Goal: Task Accomplishment & Management: Manage account settings

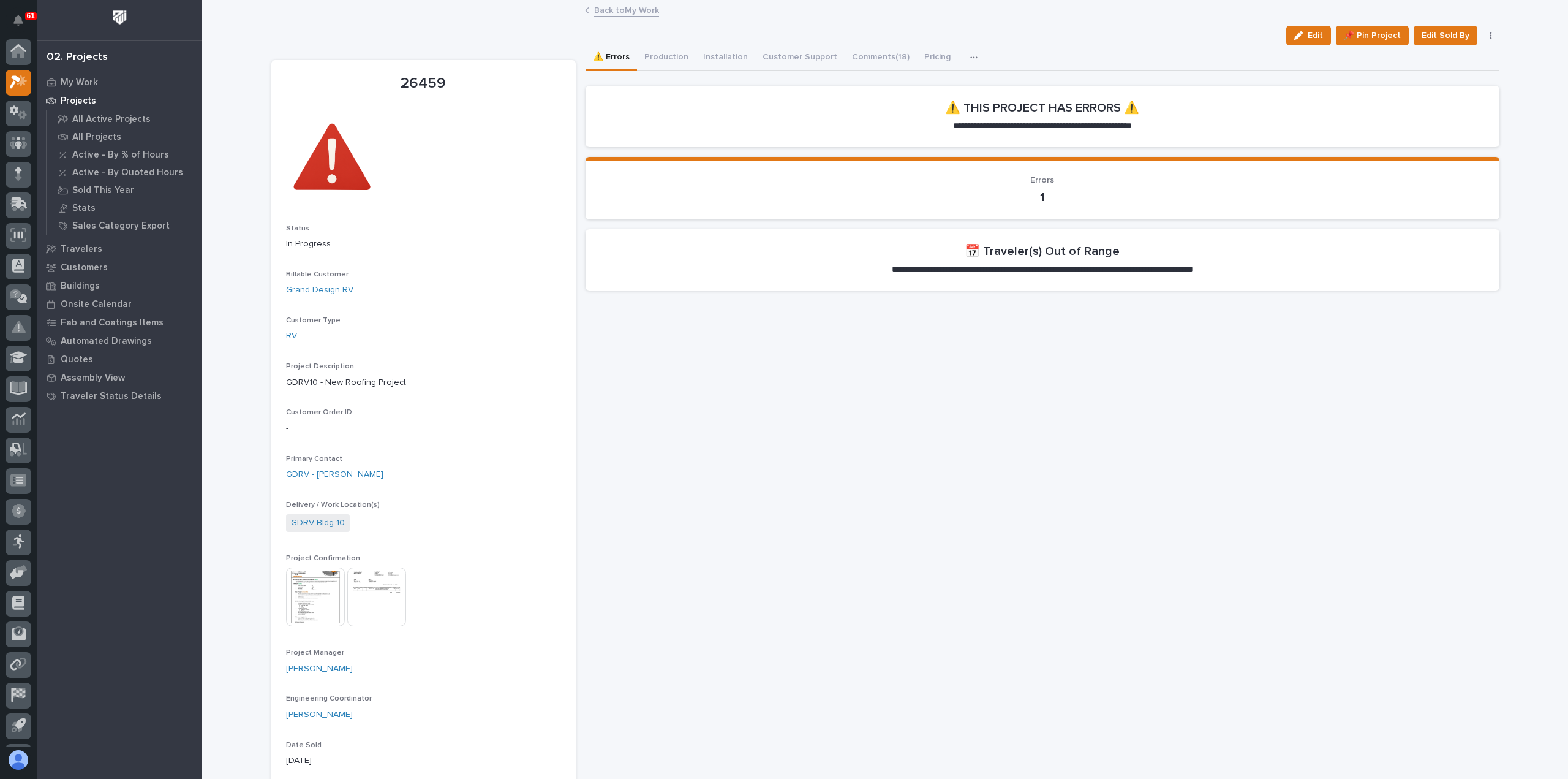
scroll to position [27, 0]
click at [69, 80] on p "My Work" at bounding box center [79, 83] width 37 height 11
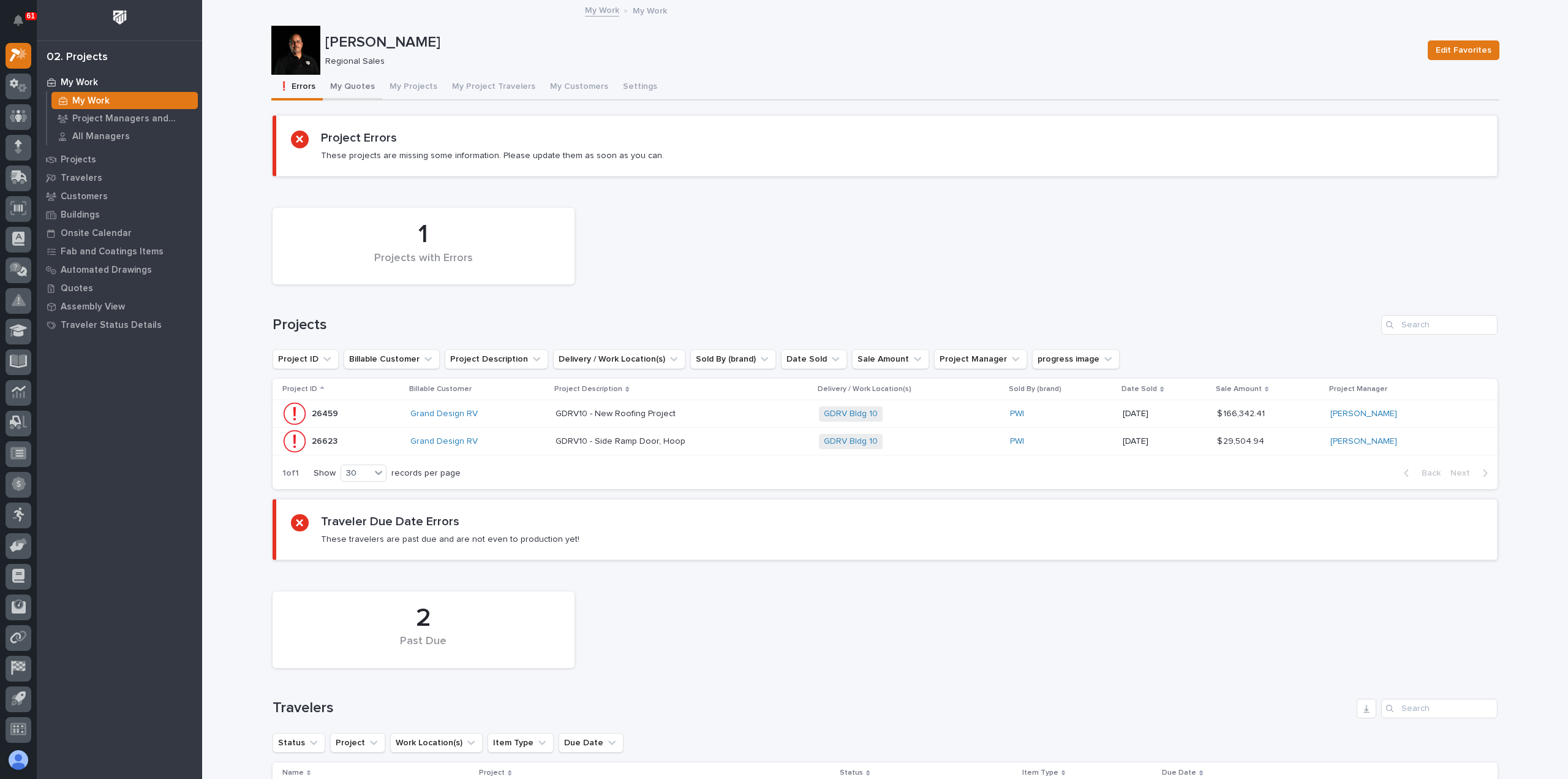
click at [337, 81] on button "My Quotes" at bounding box center [353, 88] width 60 height 26
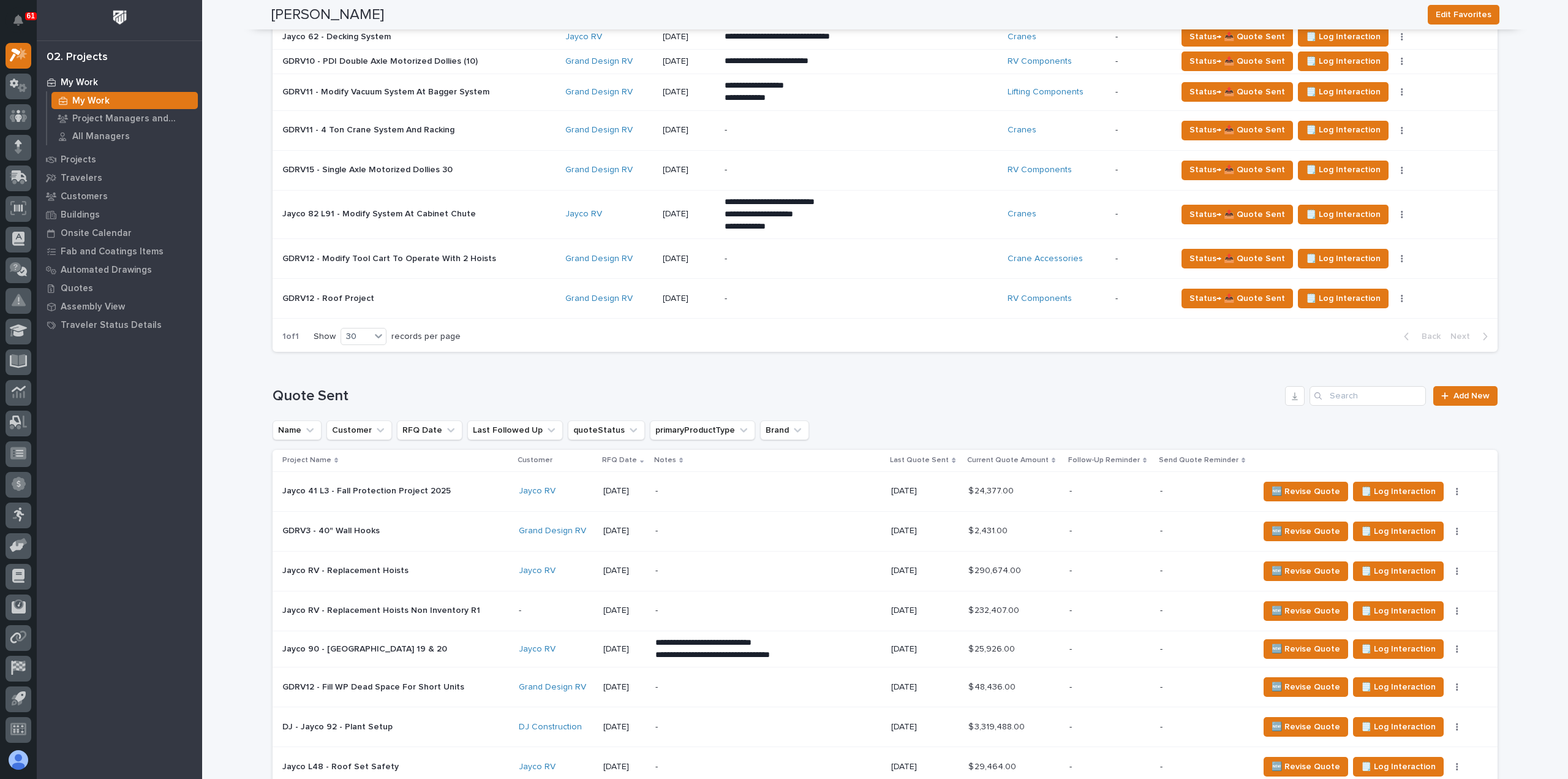
scroll to position [490, 0]
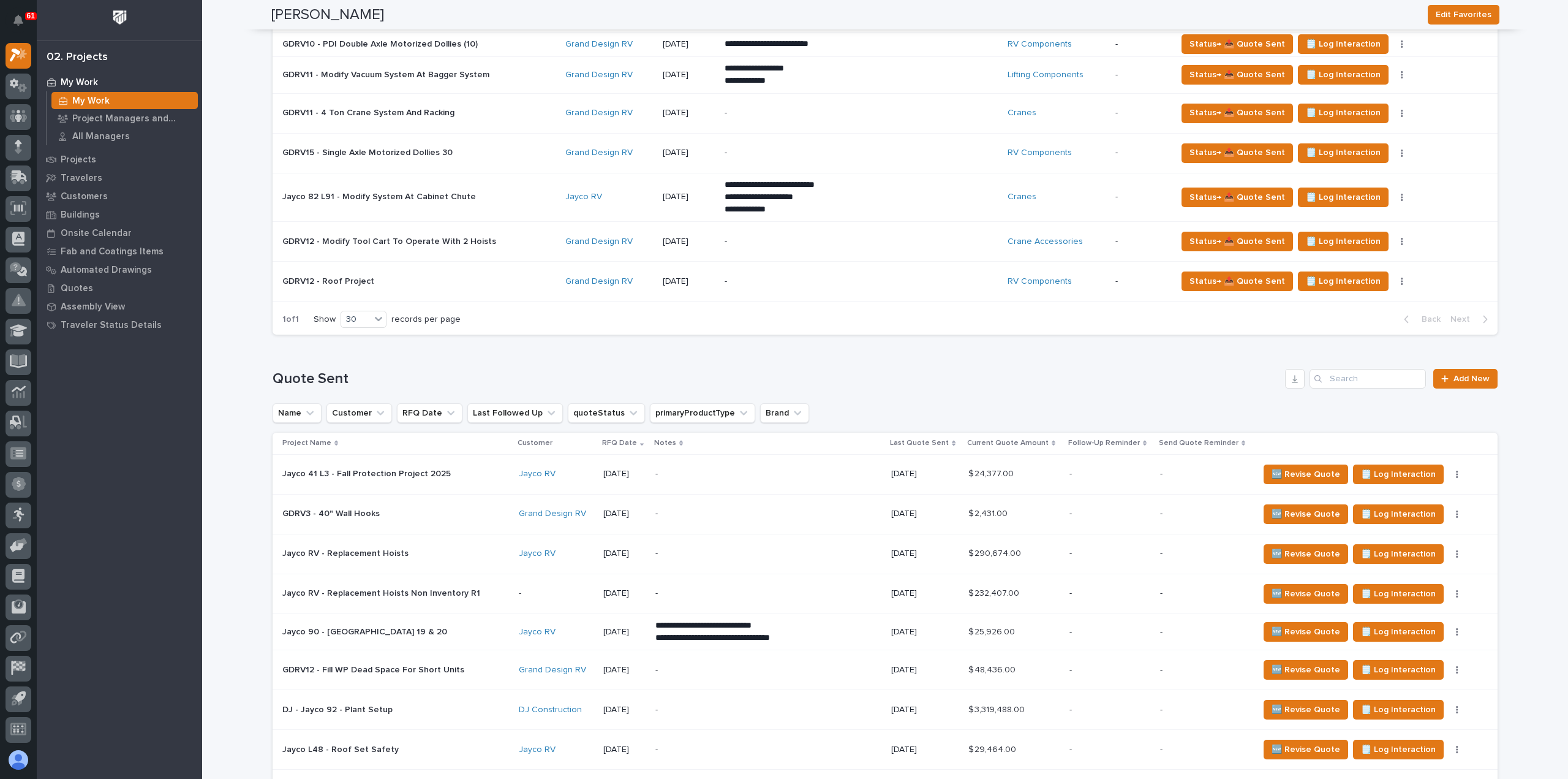
click at [454, 517] on div "GDRV3 - 40" Wall Hooks GDRV3 - 40" Wall Hooks" at bounding box center [395, 513] width 226 height 20
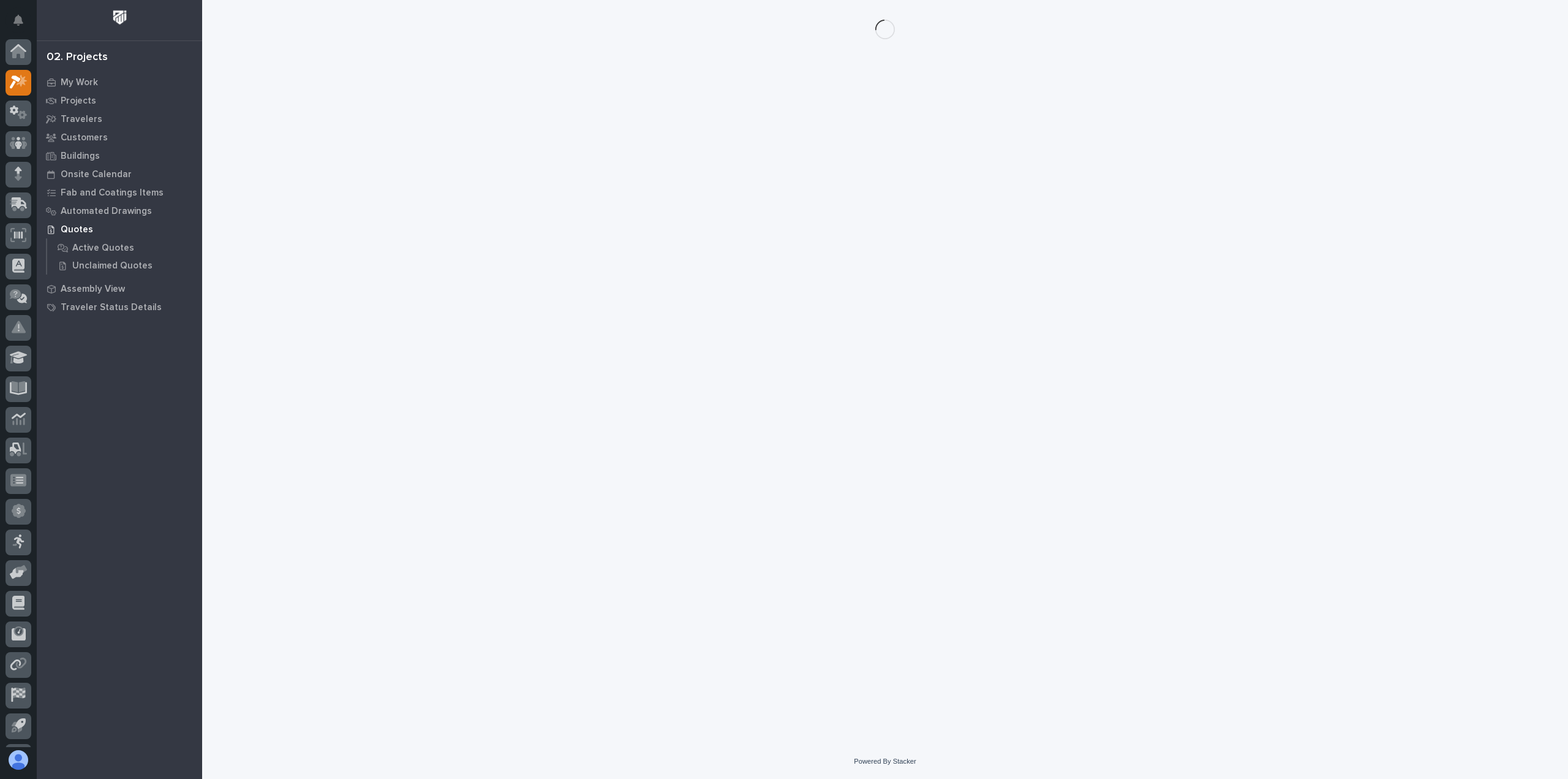
scroll to position [27, 0]
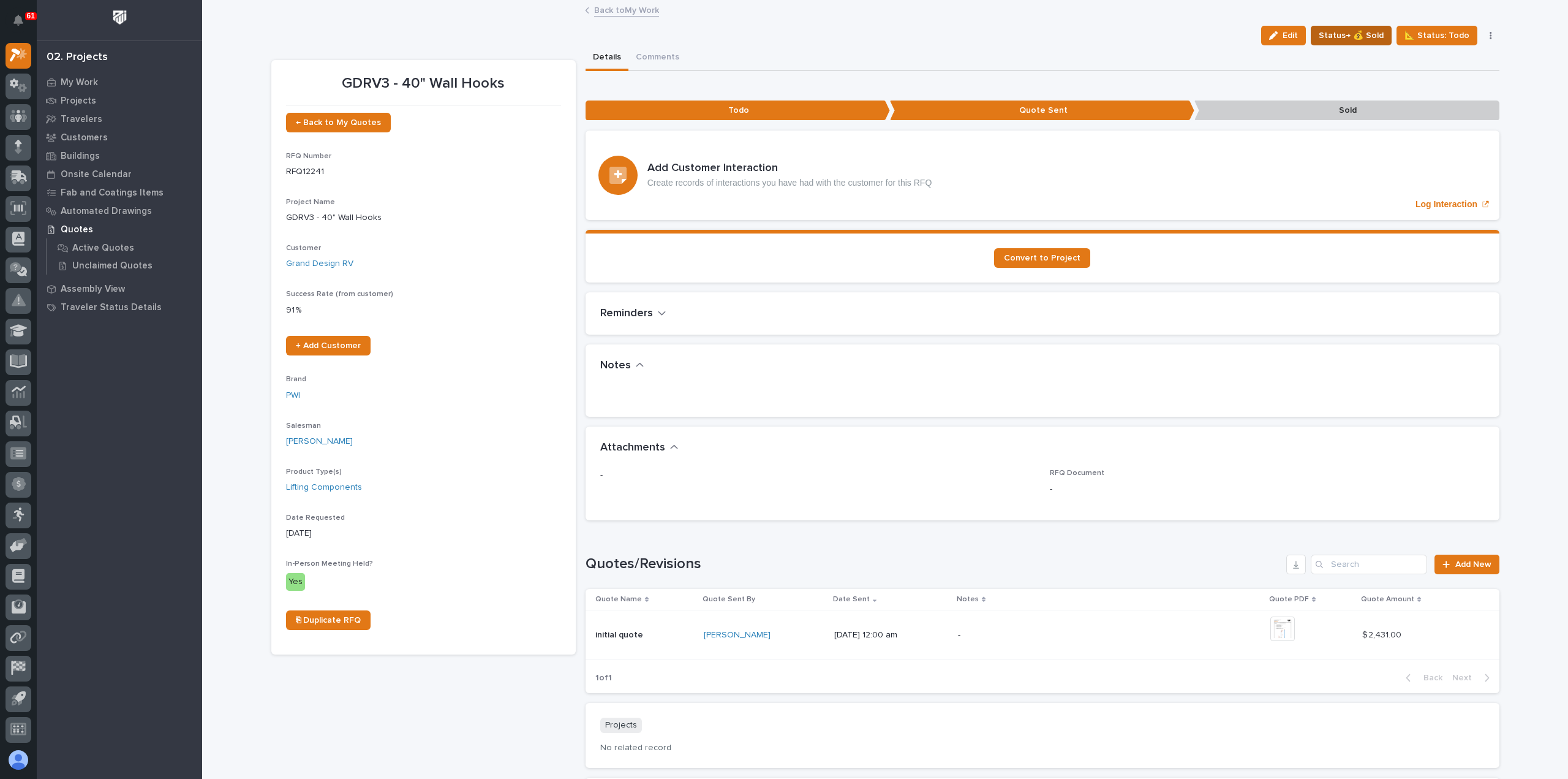
click at [1361, 32] on span "Status→ 💰 Sold" at bounding box center [1351, 35] width 65 height 15
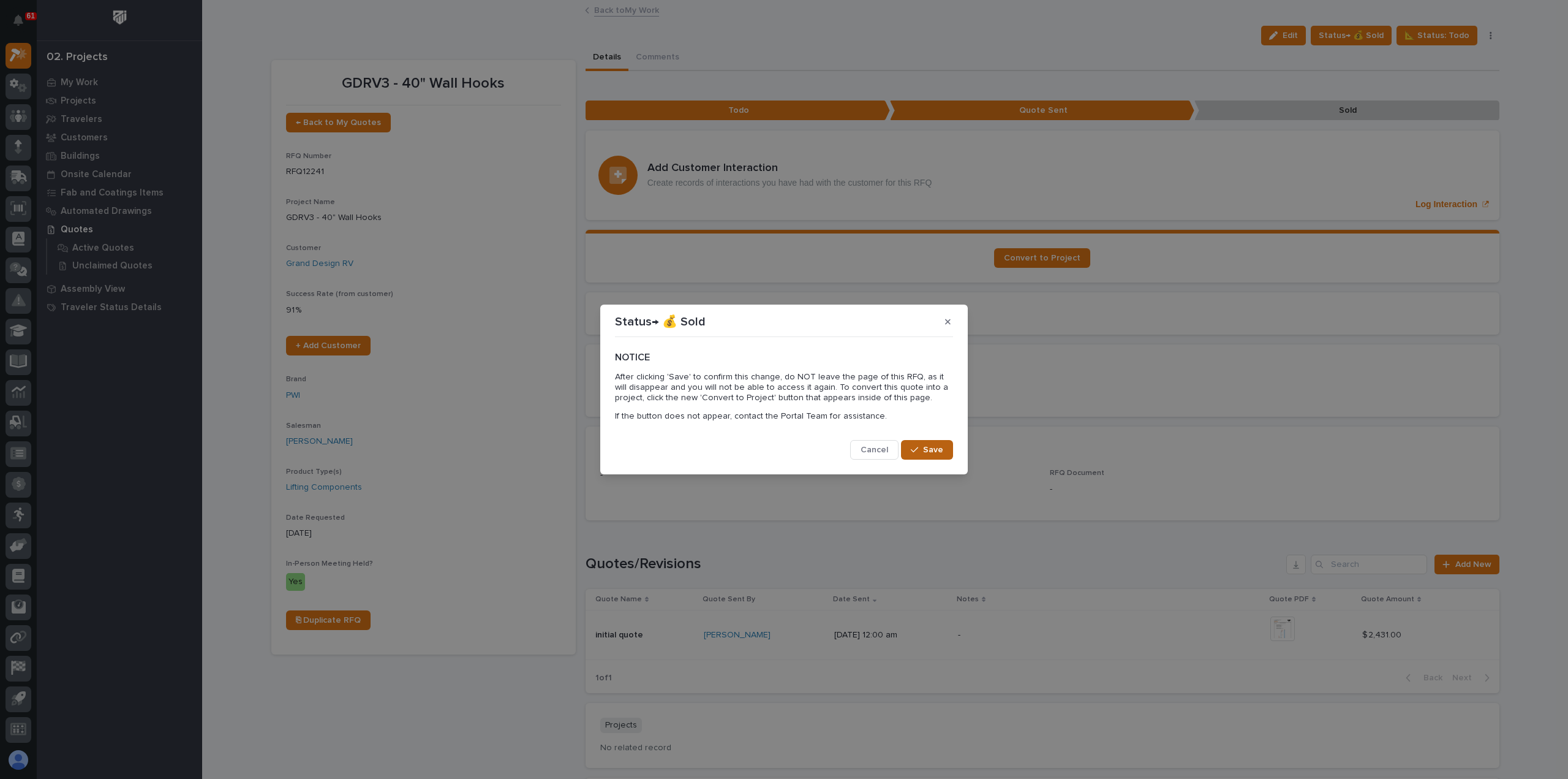
click at [926, 444] on span "Save" at bounding box center [932, 449] width 20 height 11
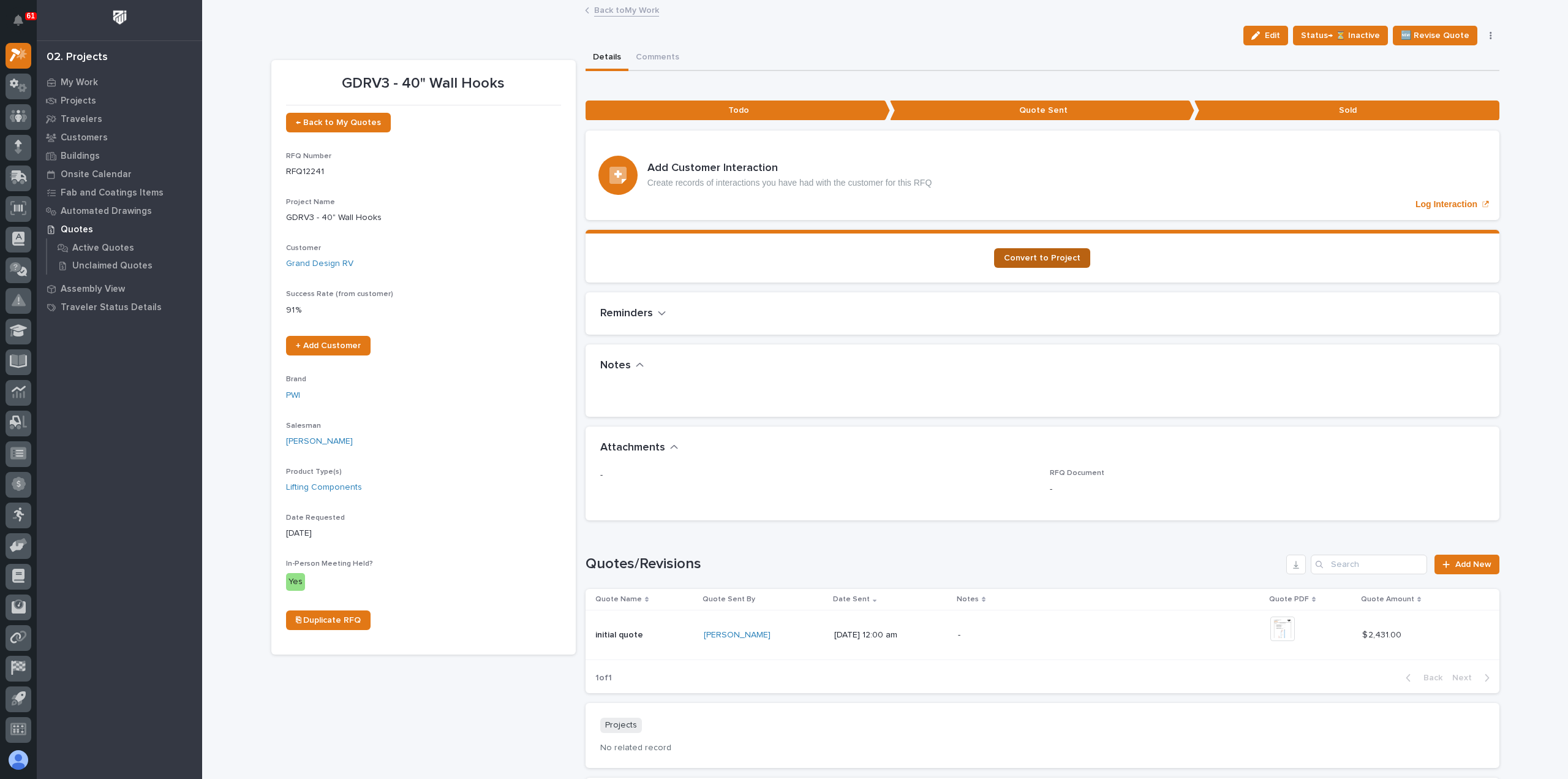
click at [1031, 258] on span "Convert to Project" at bounding box center [1042, 257] width 76 height 8
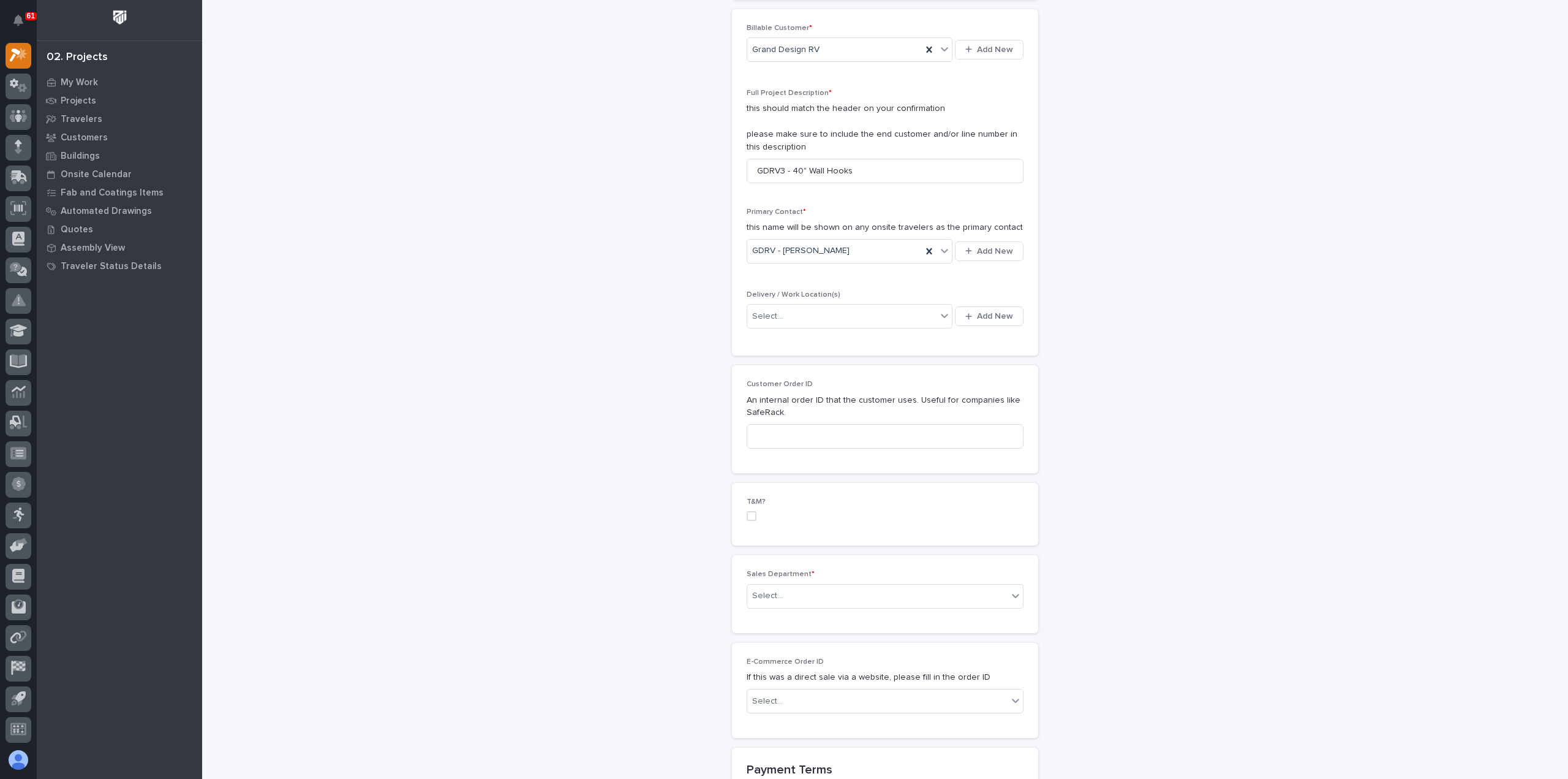
scroll to position [306, 0]
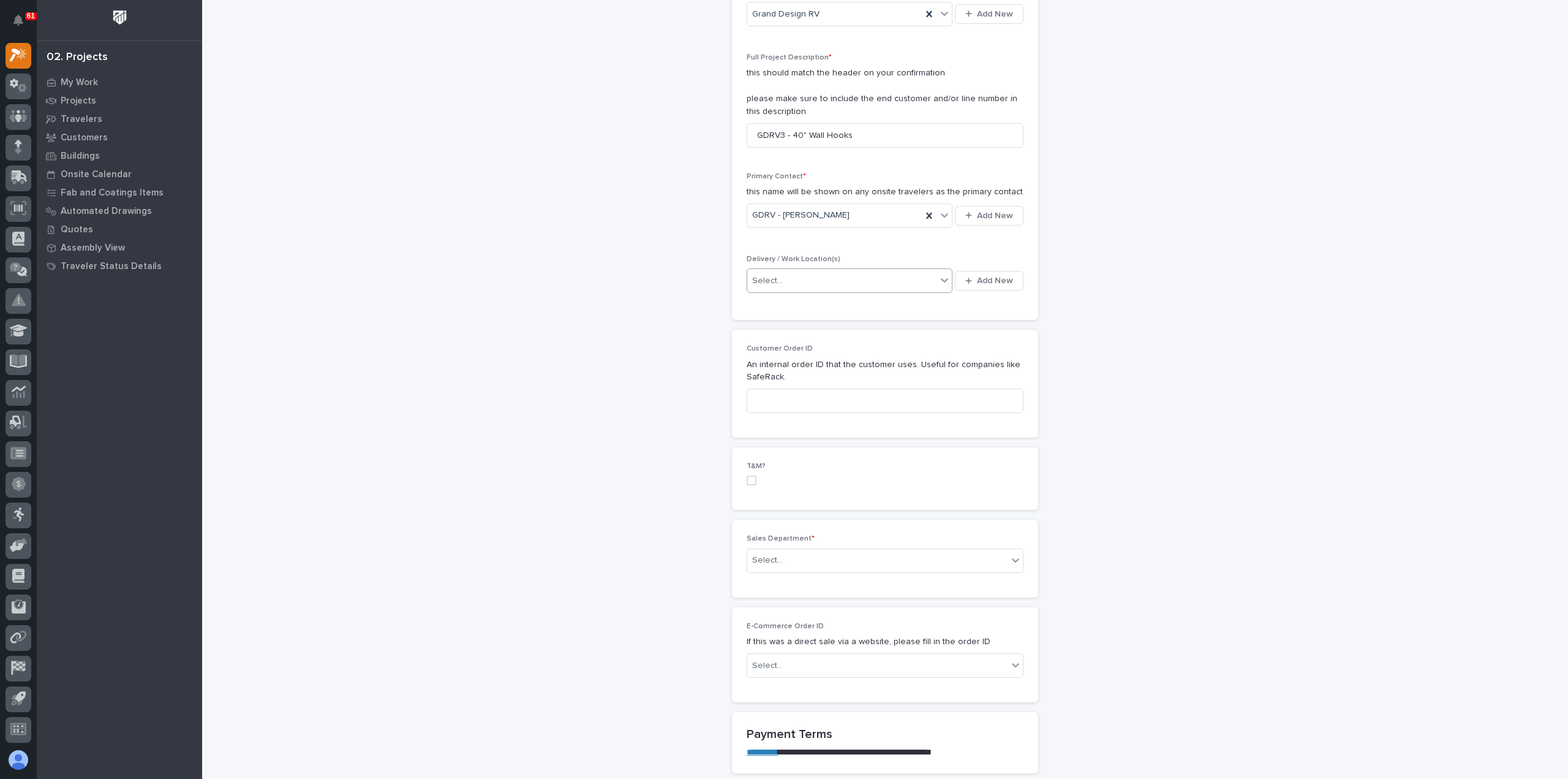
click at [789, 277] on div "Select..." at bounding box center [841, 281] width 189 height 20
type input "****"
click at [800, 331] on div "GDRV Bldg 3" at bounding box center [844, 335] width 206 height 21
click at [785, 562] on div "Select..." at bounding box center [877, 560] width 260 height 20
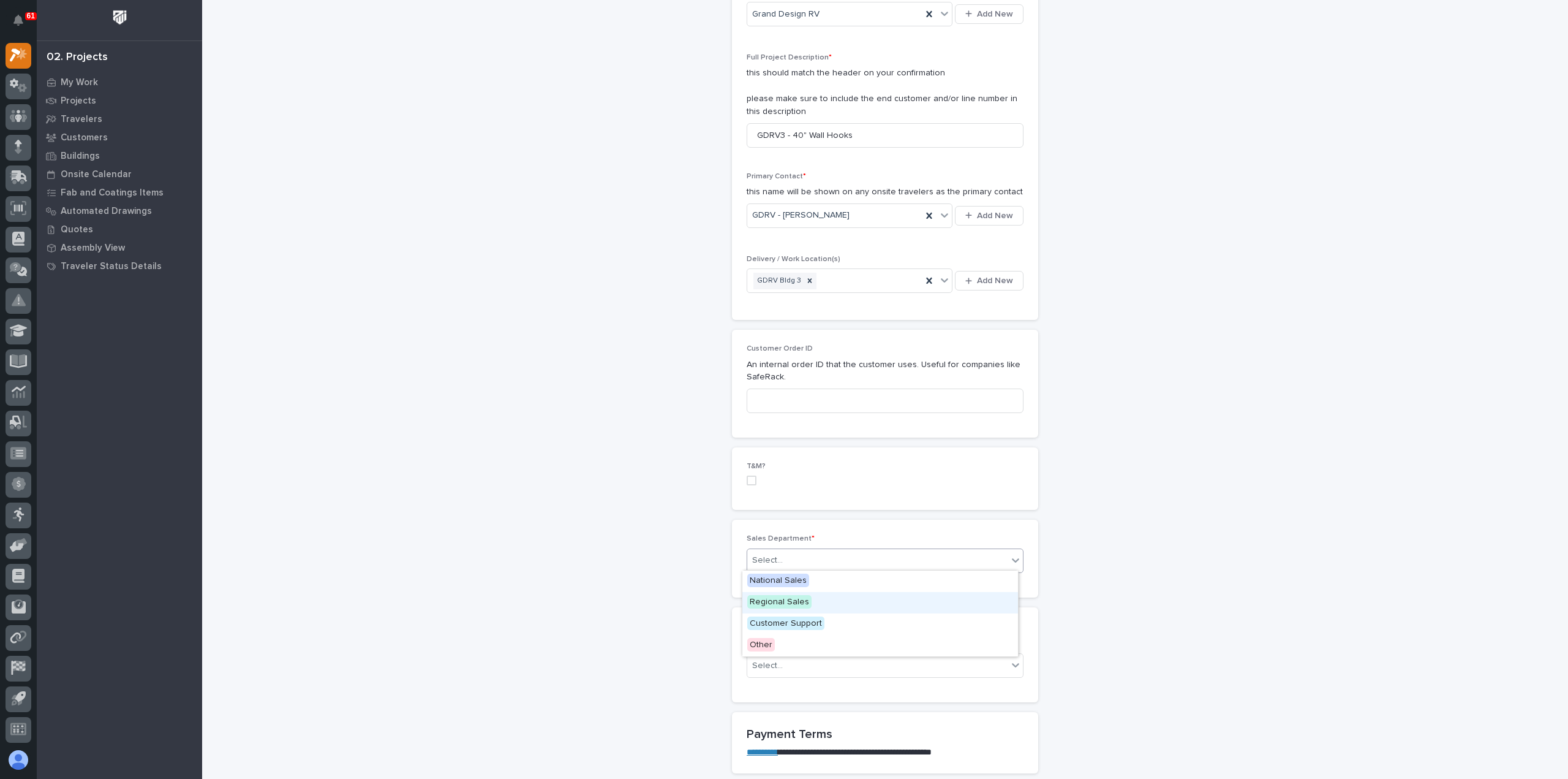
click at [788, 607] on span "Regional Sales" at bounding box center [779, 601] width 64 height 14
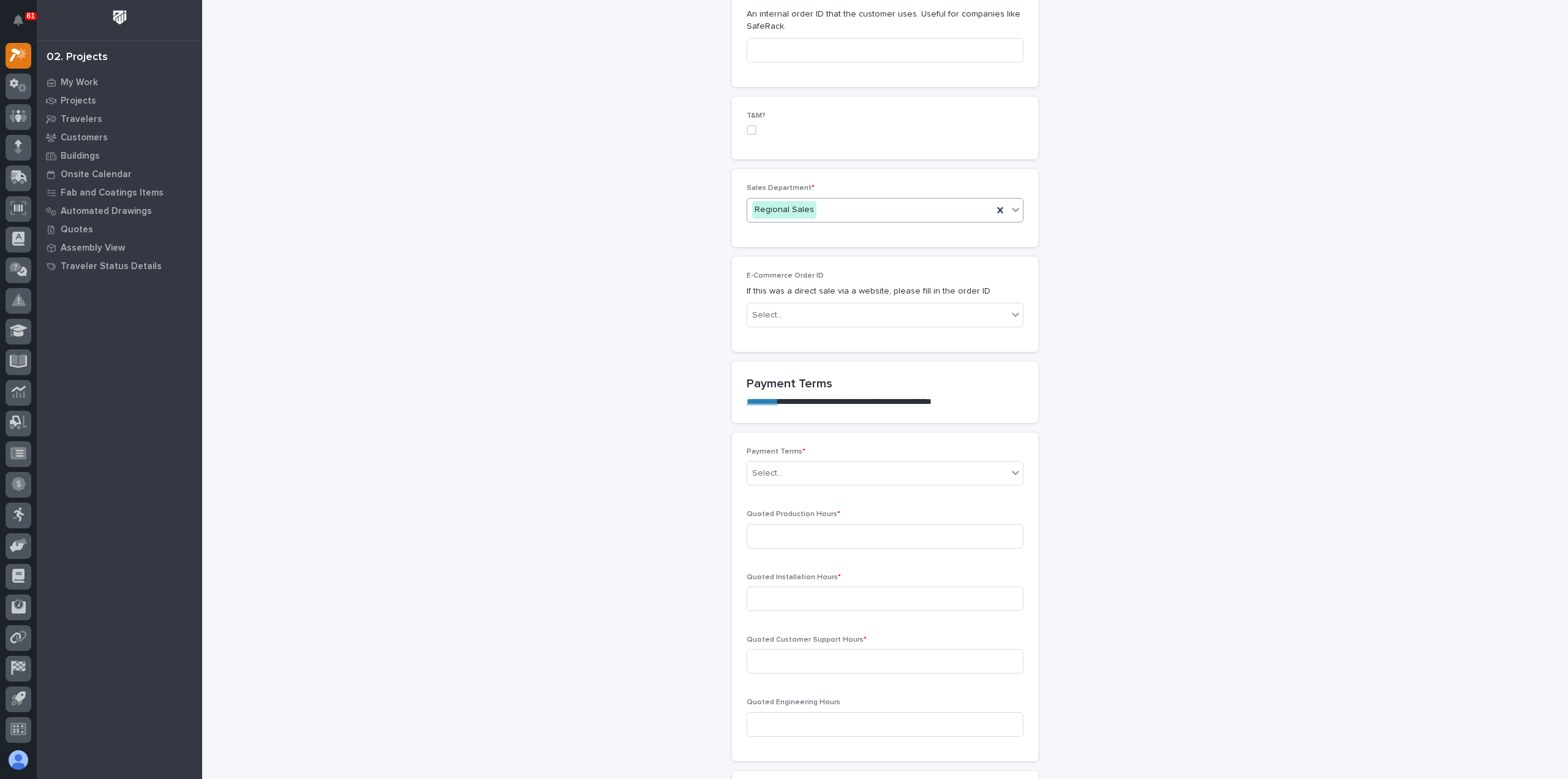
scroll to position [674, 0]
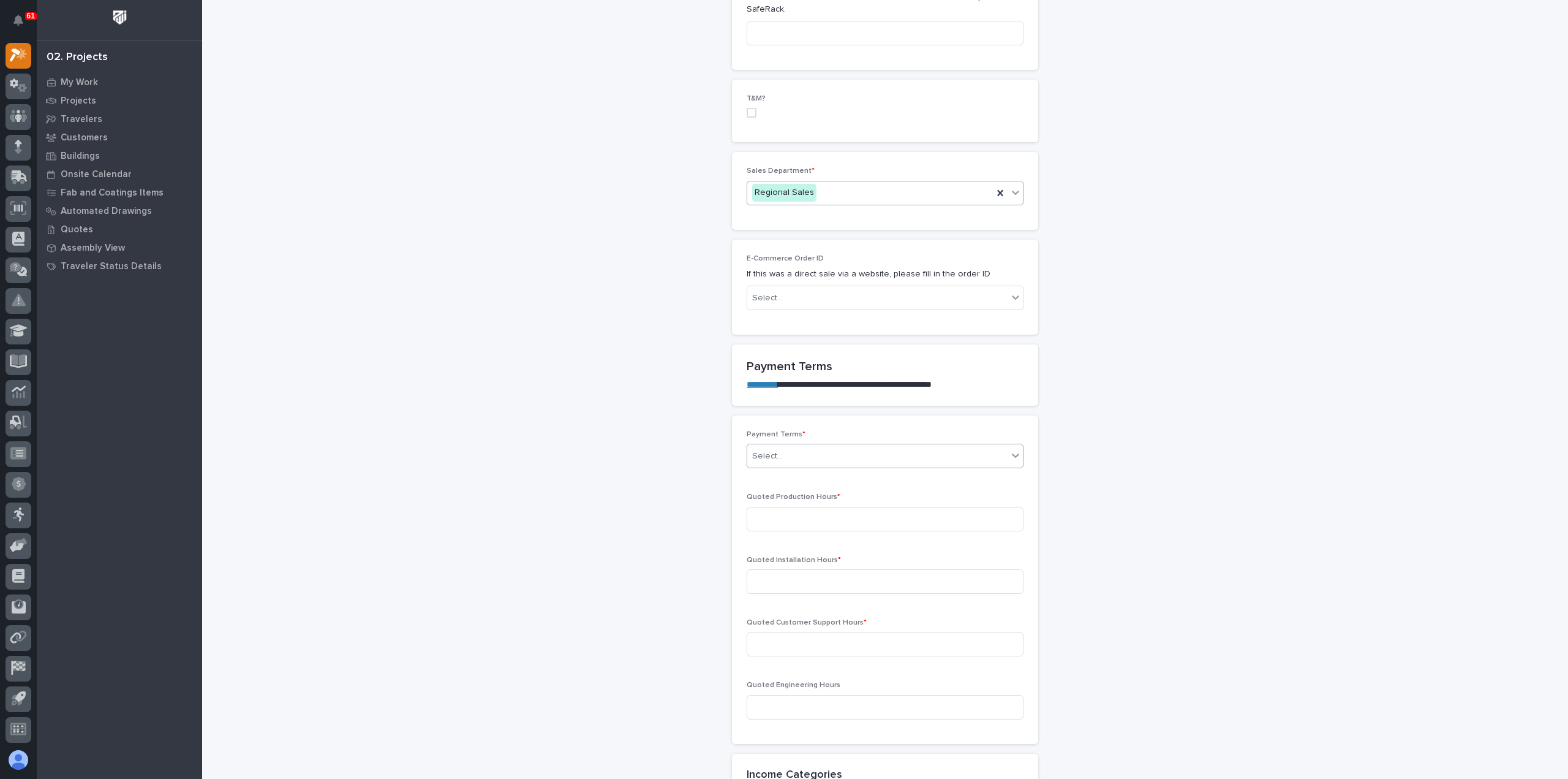
click at [794, 451] on div "Select..." at bounding box center [877, 456] width 260 height 20
click at [786, 566] on div "Net 30" at bounding box center [880, 562] width 275 height 21
click at [800, 520] on input at bounding box center [885, 519] width 277 height 24
type input "13"
click at [814, 579] on input at bounding box center [885, 582] width 277 height 24
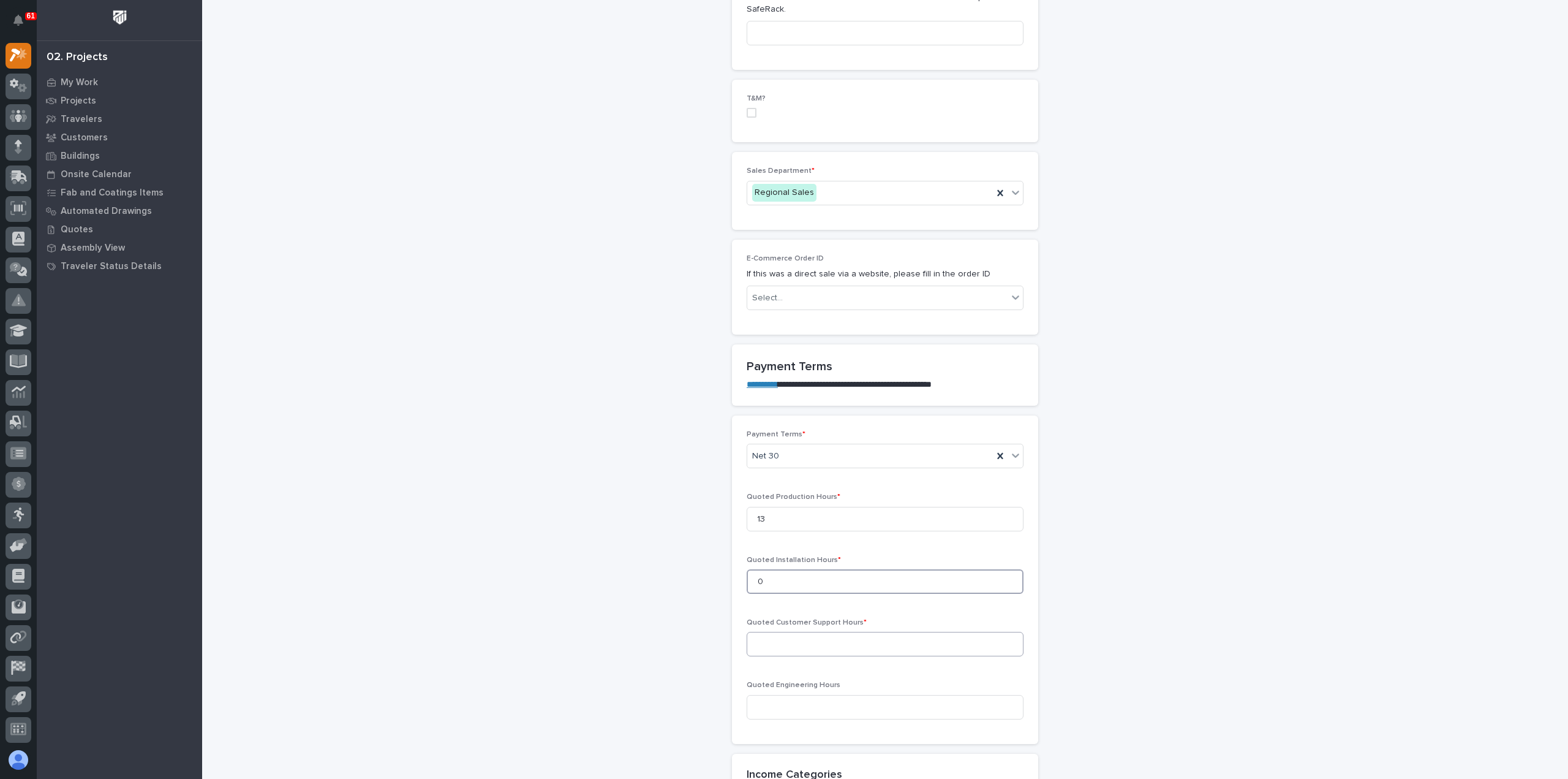
type input "0"
click at [838, 639] on input at bounding box center [885, 644] width 277 height 24
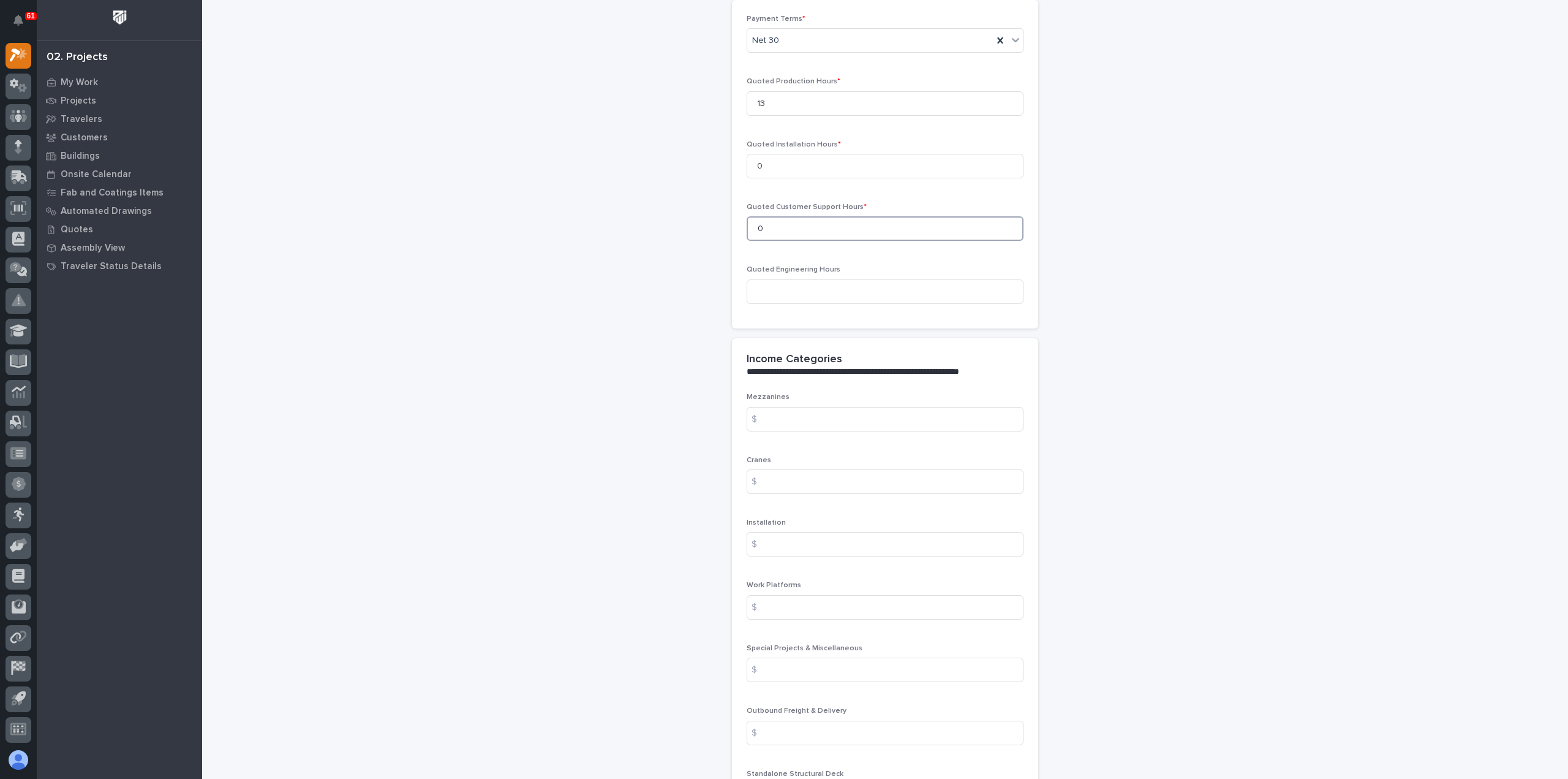
scroll to position [1103, 0]
type input "0"
click at [832, 269] on input at bounding box center [885, 278] width 277 height 24
type input "2"
click at [821, 411] on input at bounding box center [885, 406] width 277 height 24
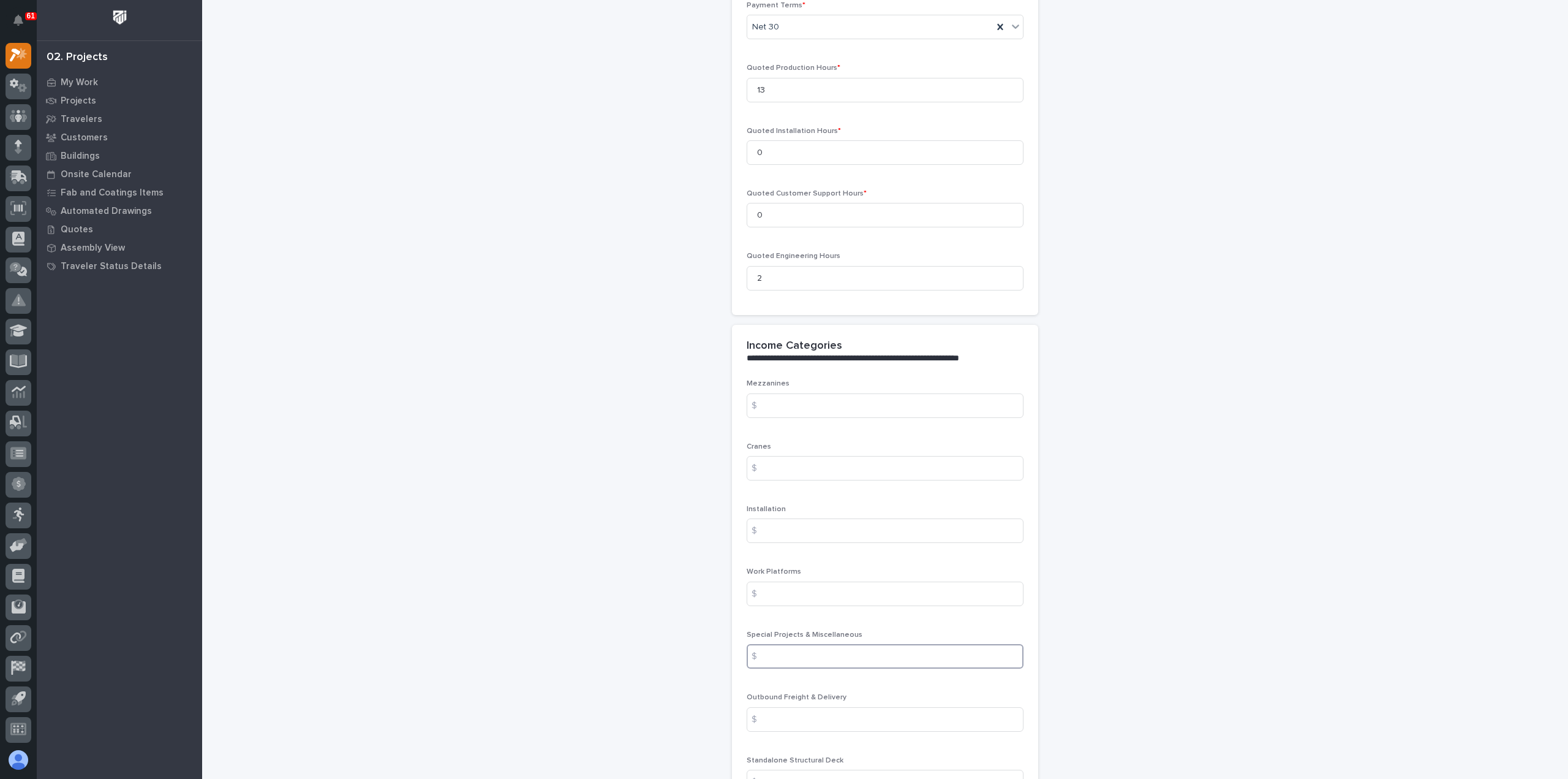
click at [849, 654] on input at bounding box center [885, 656] width 277 height 24
type input "2330.58"
click at [828, 718] on input at bounding box center [885, 719] width 277 height 24
type input "100"
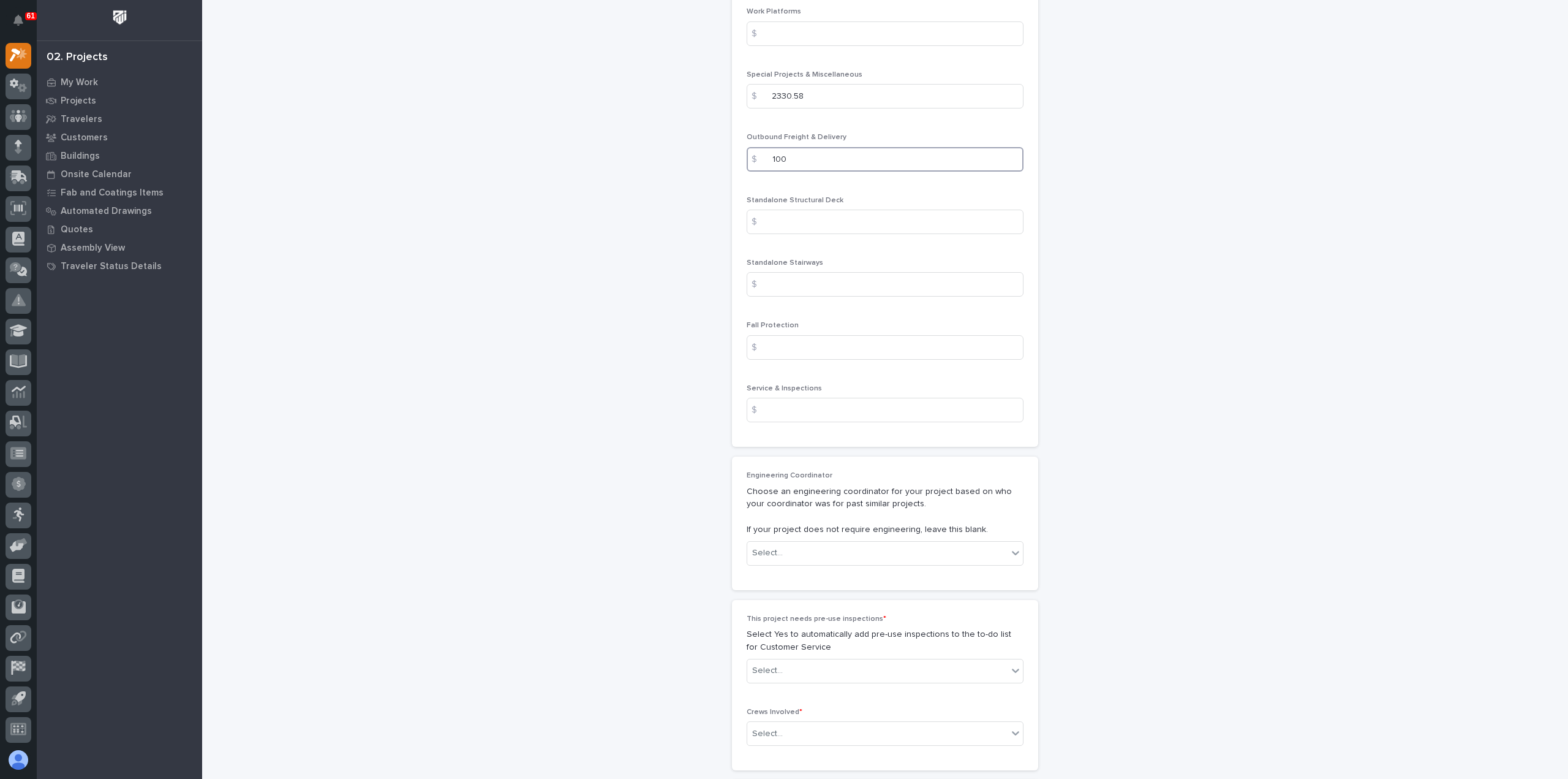
scroll to position [1777, 0]
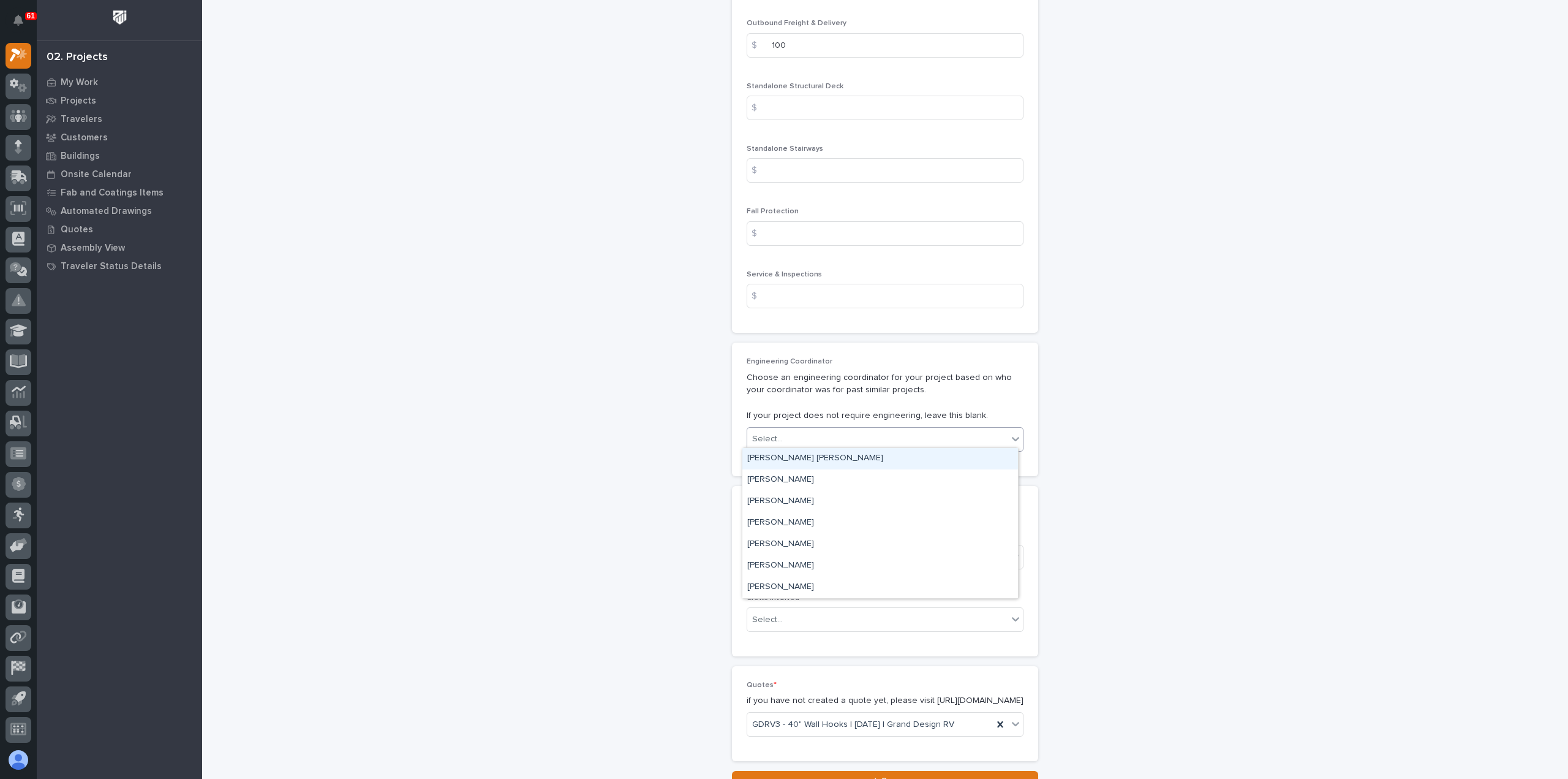
click at [808, 433] on div "Select..." at bounding box center [877, 438] width 260 height 20
click at [815, 564] on div "[PERSON_NAME]" at bounding box center [880, 566] width 275 height 21
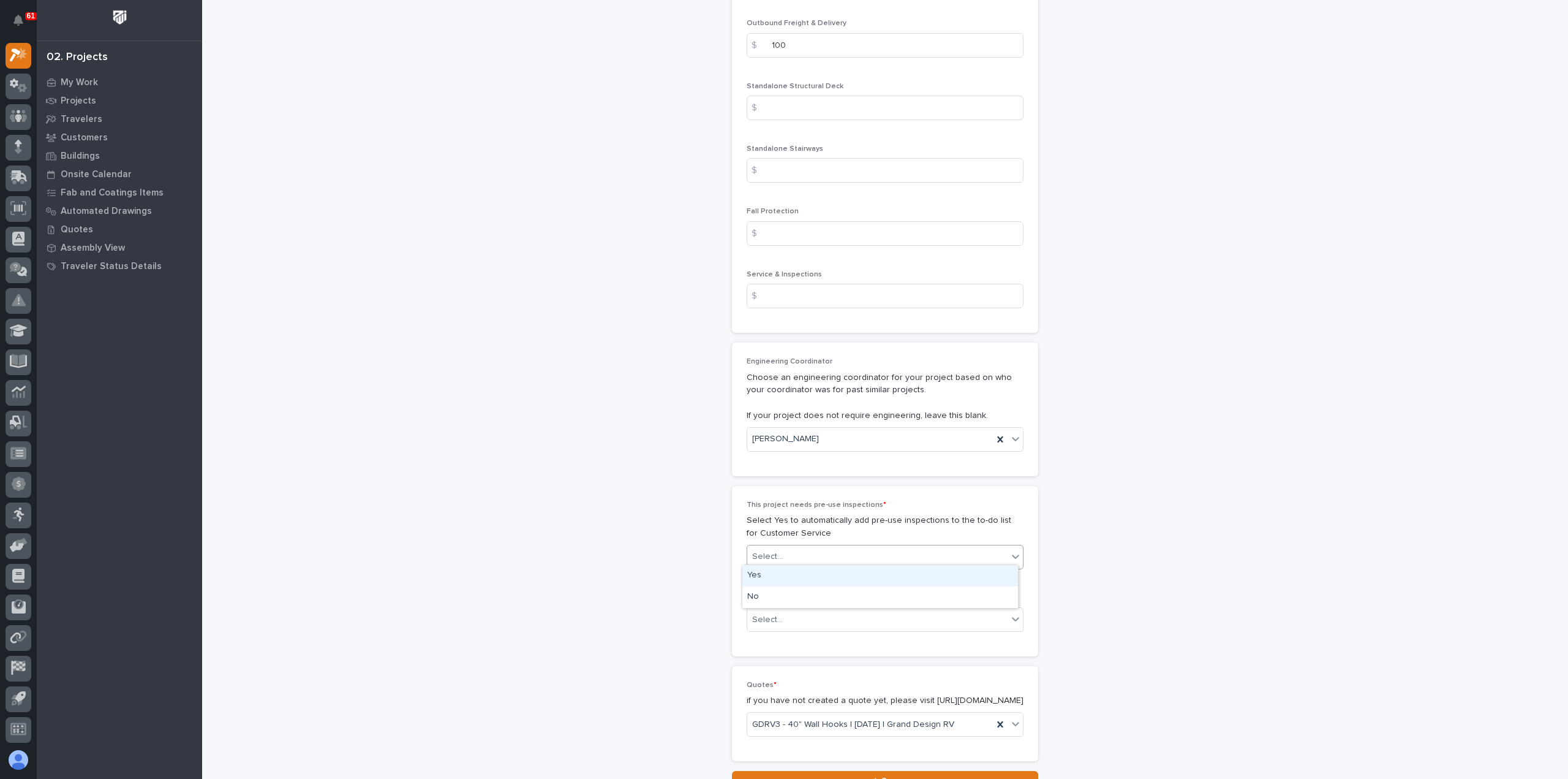
click at [812, 547] on div "Select..." at bounding box center [877, 556] width 260 height 20
click at [808, 592] on div "No" at bounding box center [880, 597] width 275 height 21
click at [807, 617] on div "Select..." at bounding box center [877, 620] width 260 height 20
click at [807, 633] on div "Production" at bounding box center [880, 638] width 275 height 21
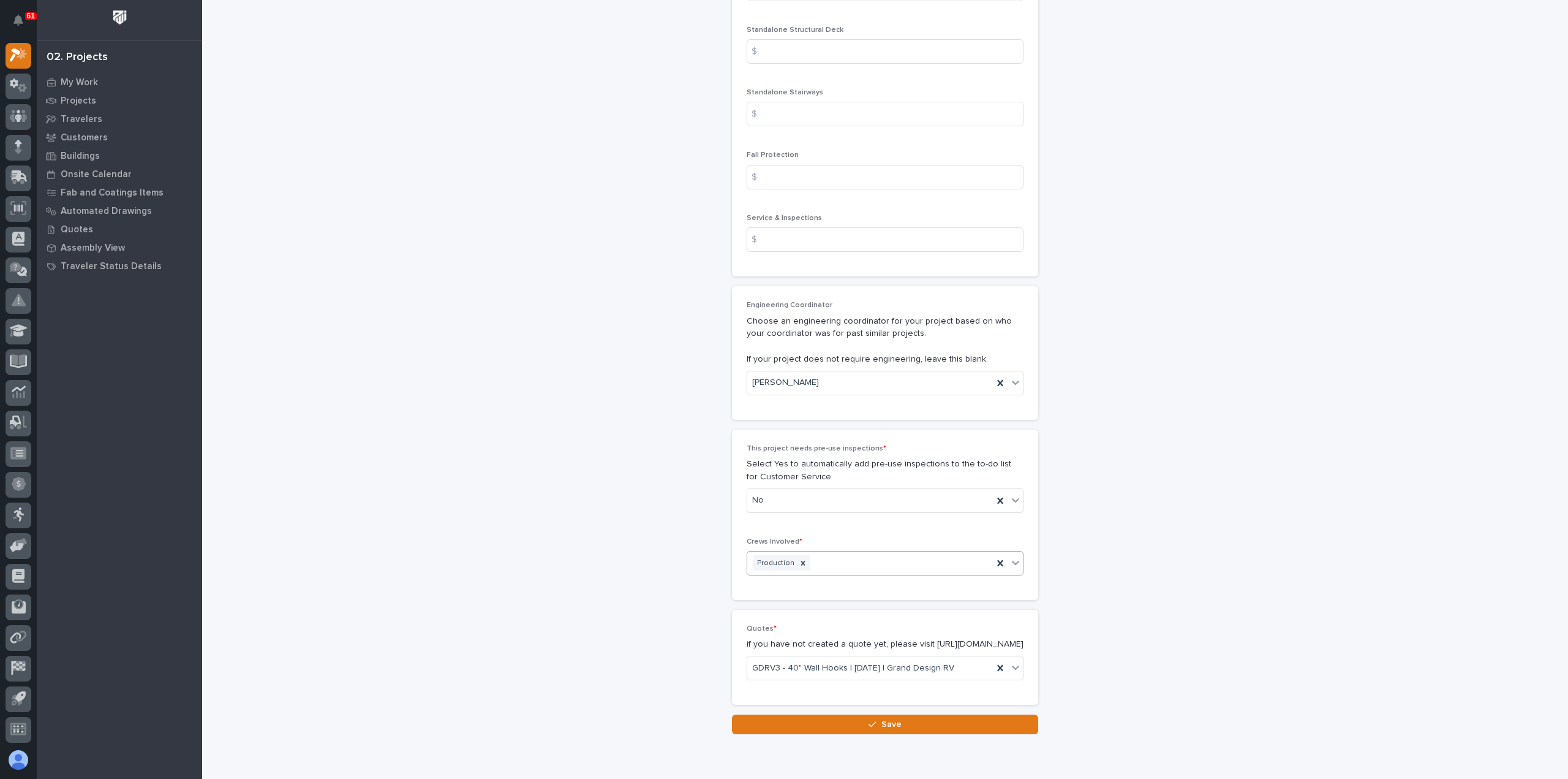
scroll to position [1892, 0]
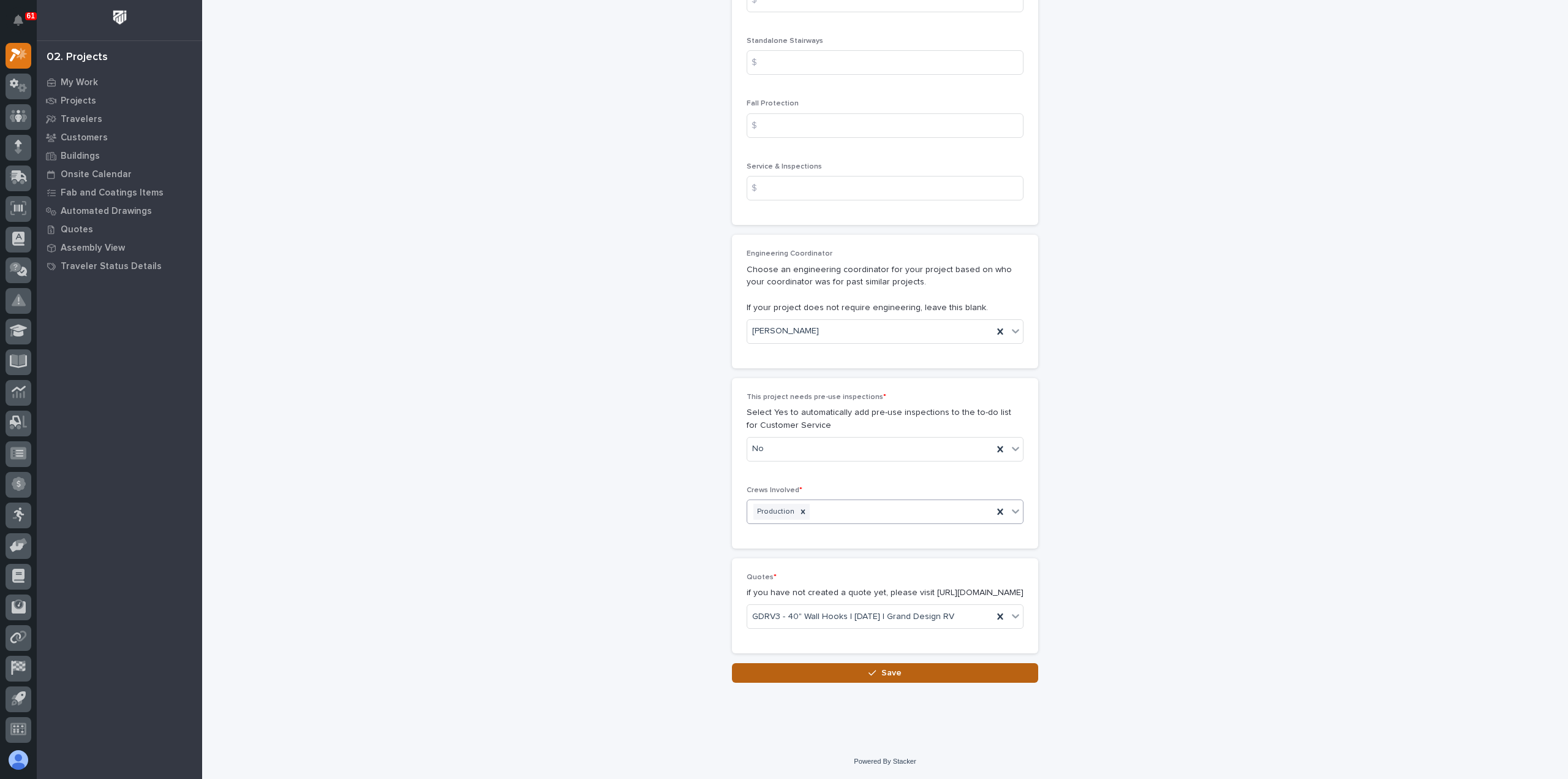
click at [815, 676] on button "Save" at bounding box center [885, 673] width 306 height 20
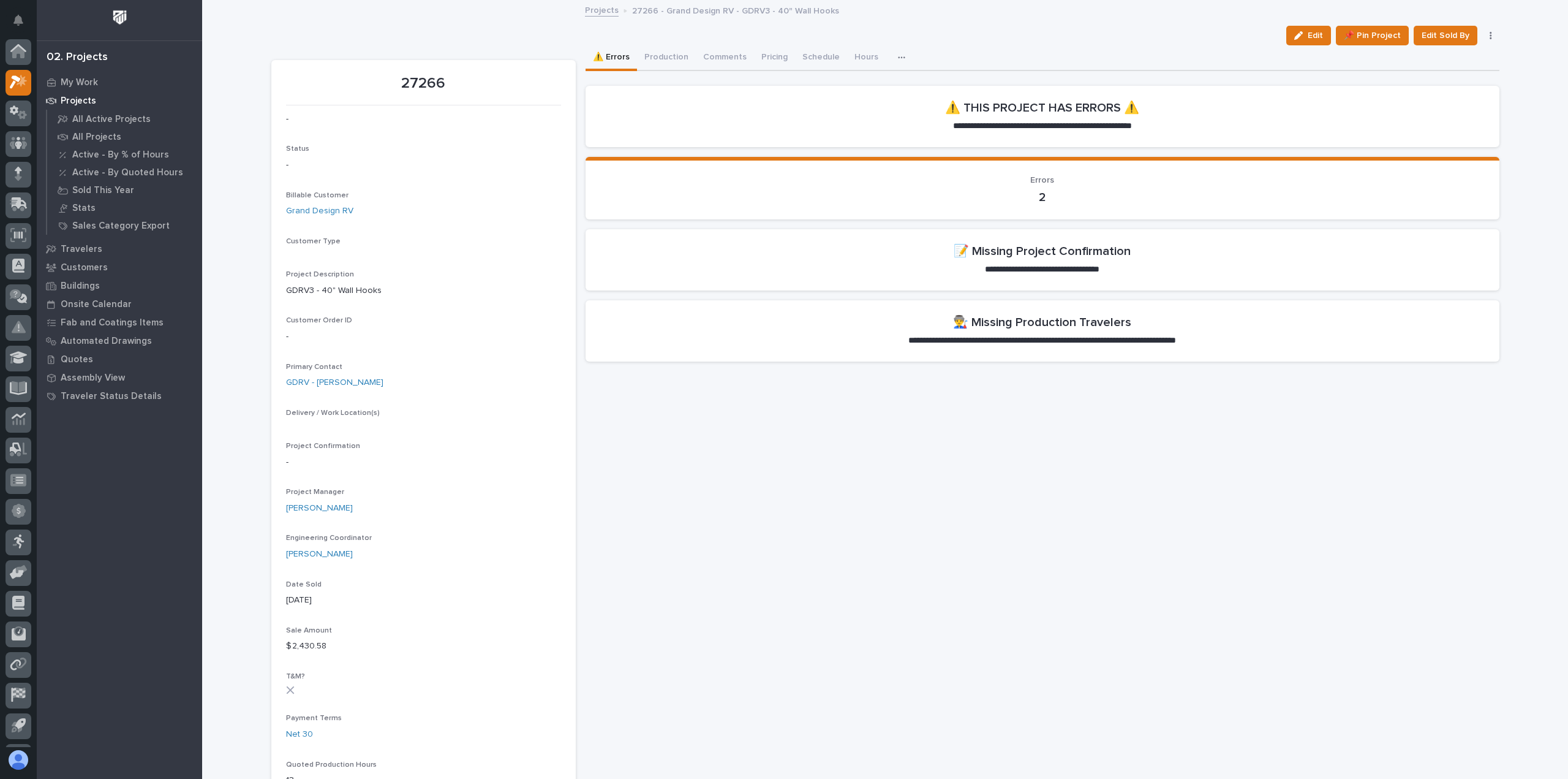
scroll to position [27, 0]
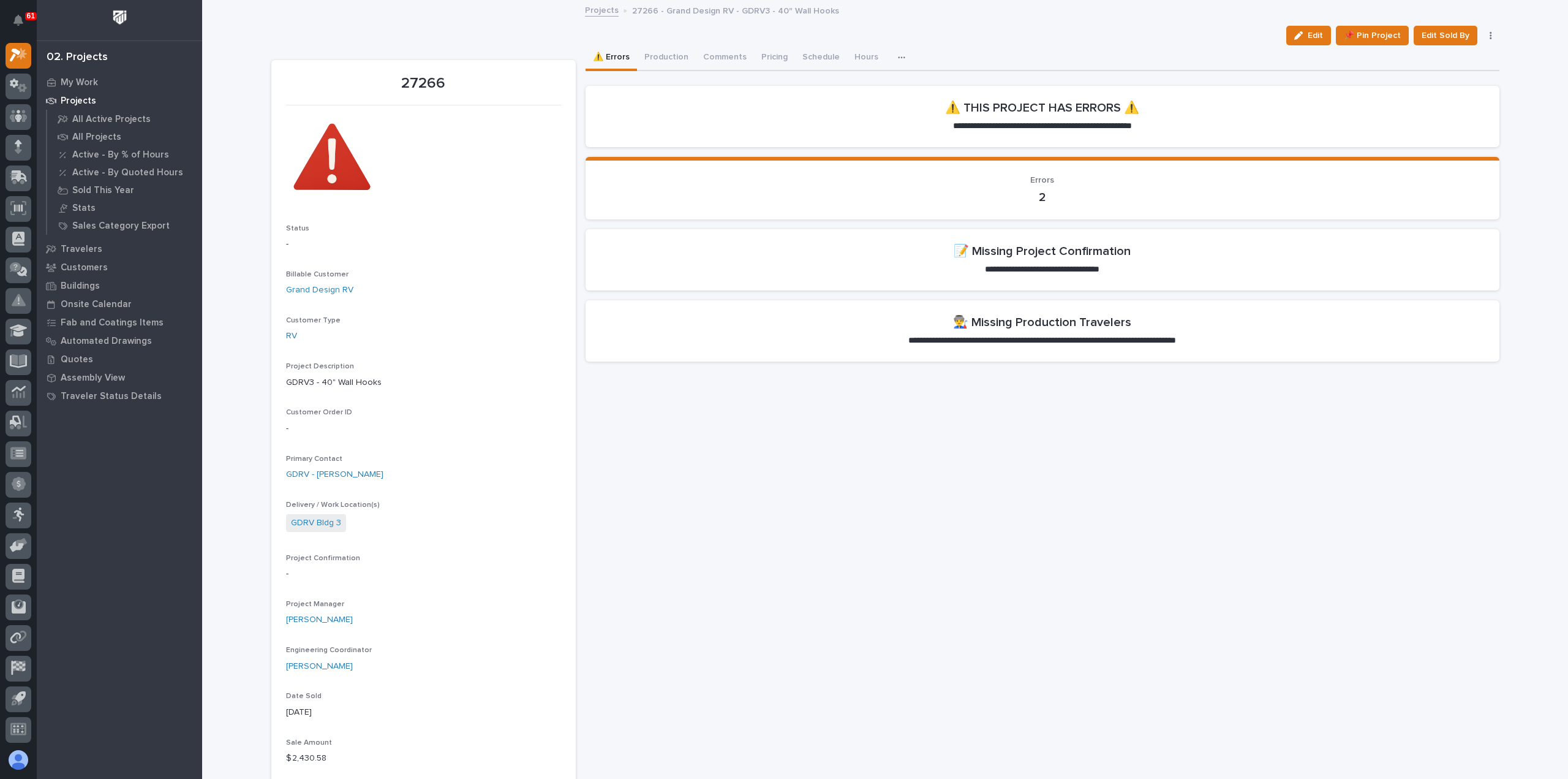
drag, startPoint x: 1309, startPoint y: 35, endPoint x: 838, endPoint y: 299, distance: 539.9
click at [1309, 35] on span "Edit" at bounding box center [1315, 35] width 15 height 11
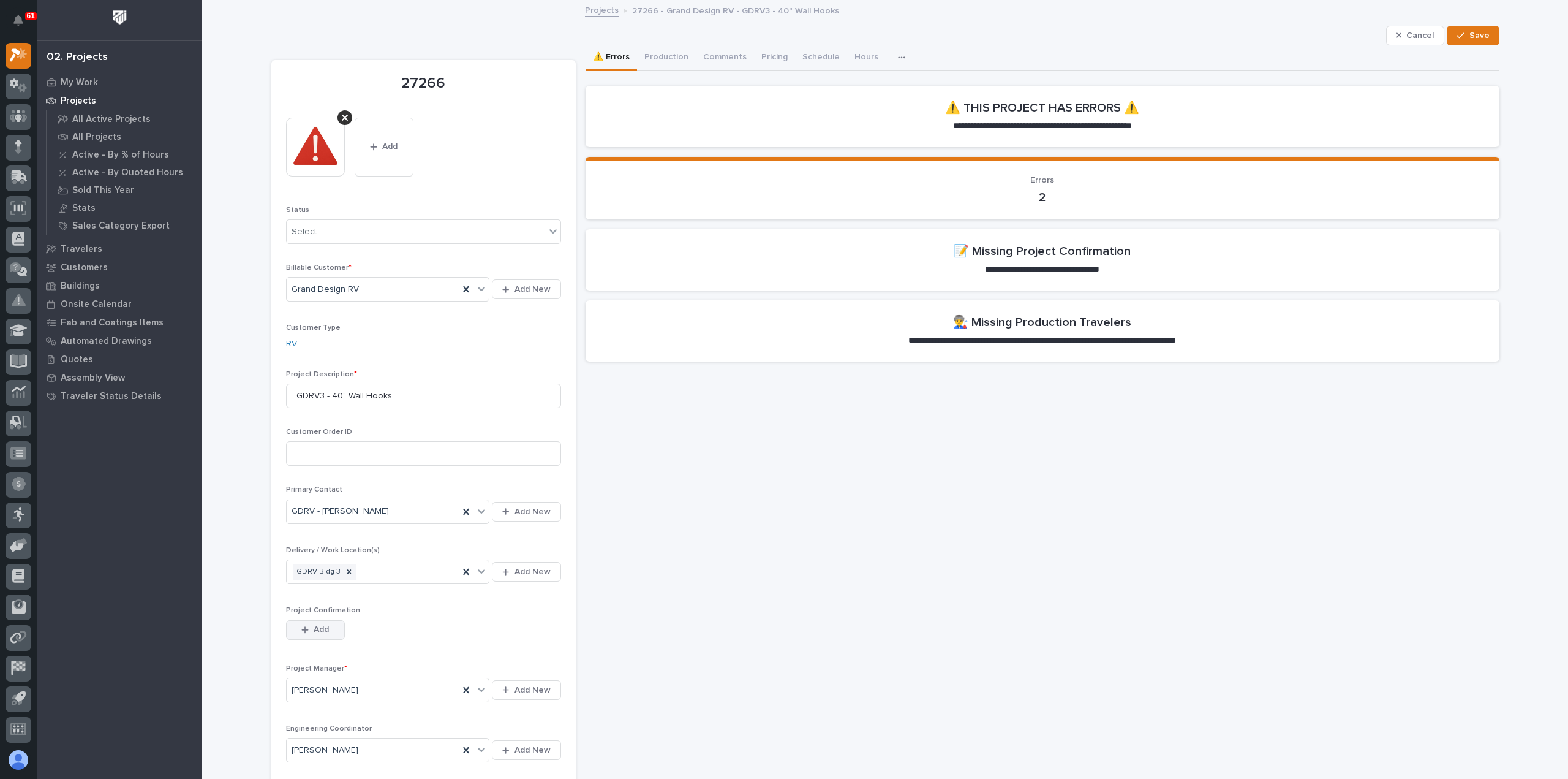
click at [314, 625] on span "Add" at bounding box center [321, 629] width 15 height 11
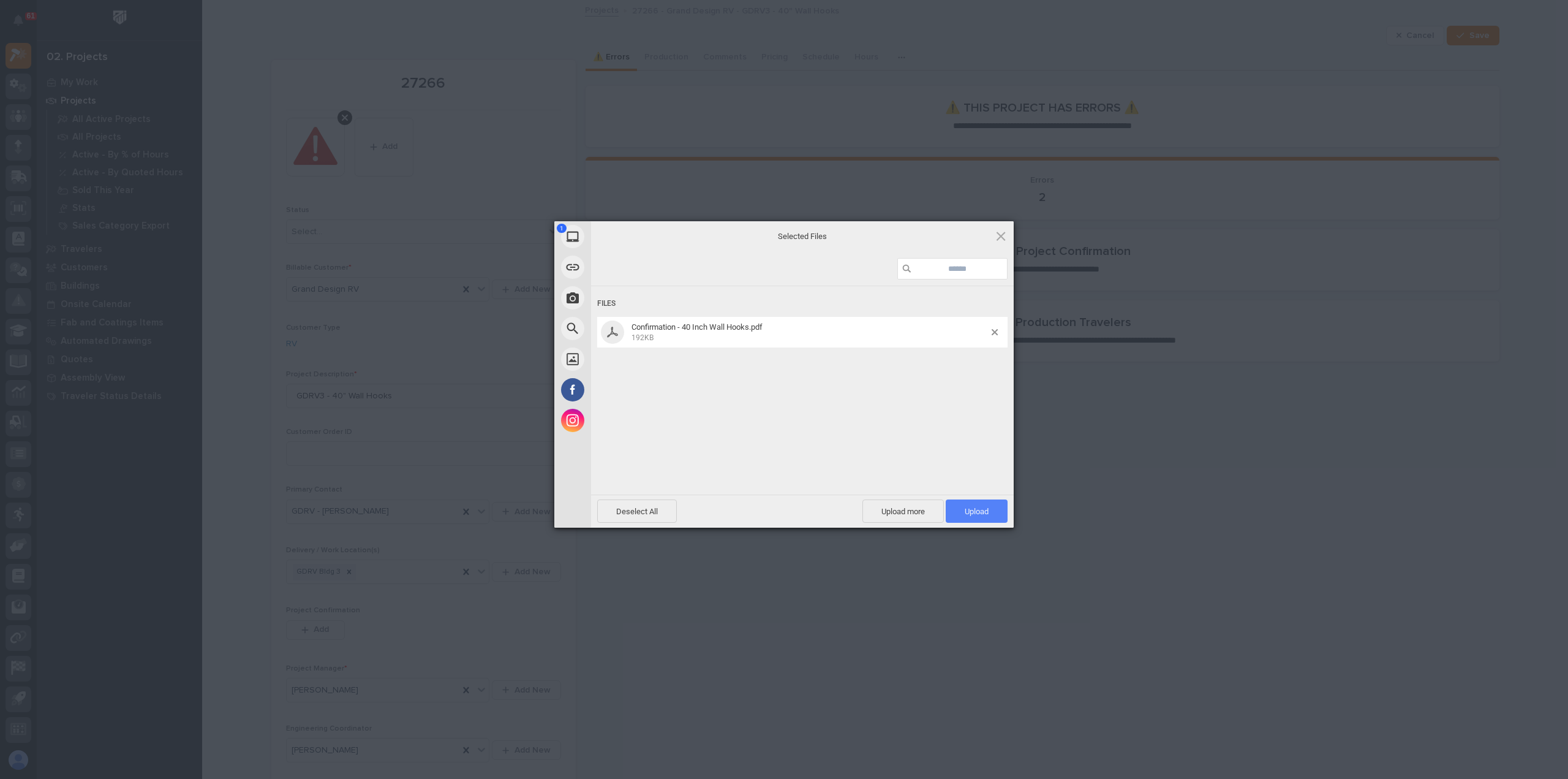
click at [986, 513] on span "Upload 1" at bounding box center [976, 511] width 24 height 9
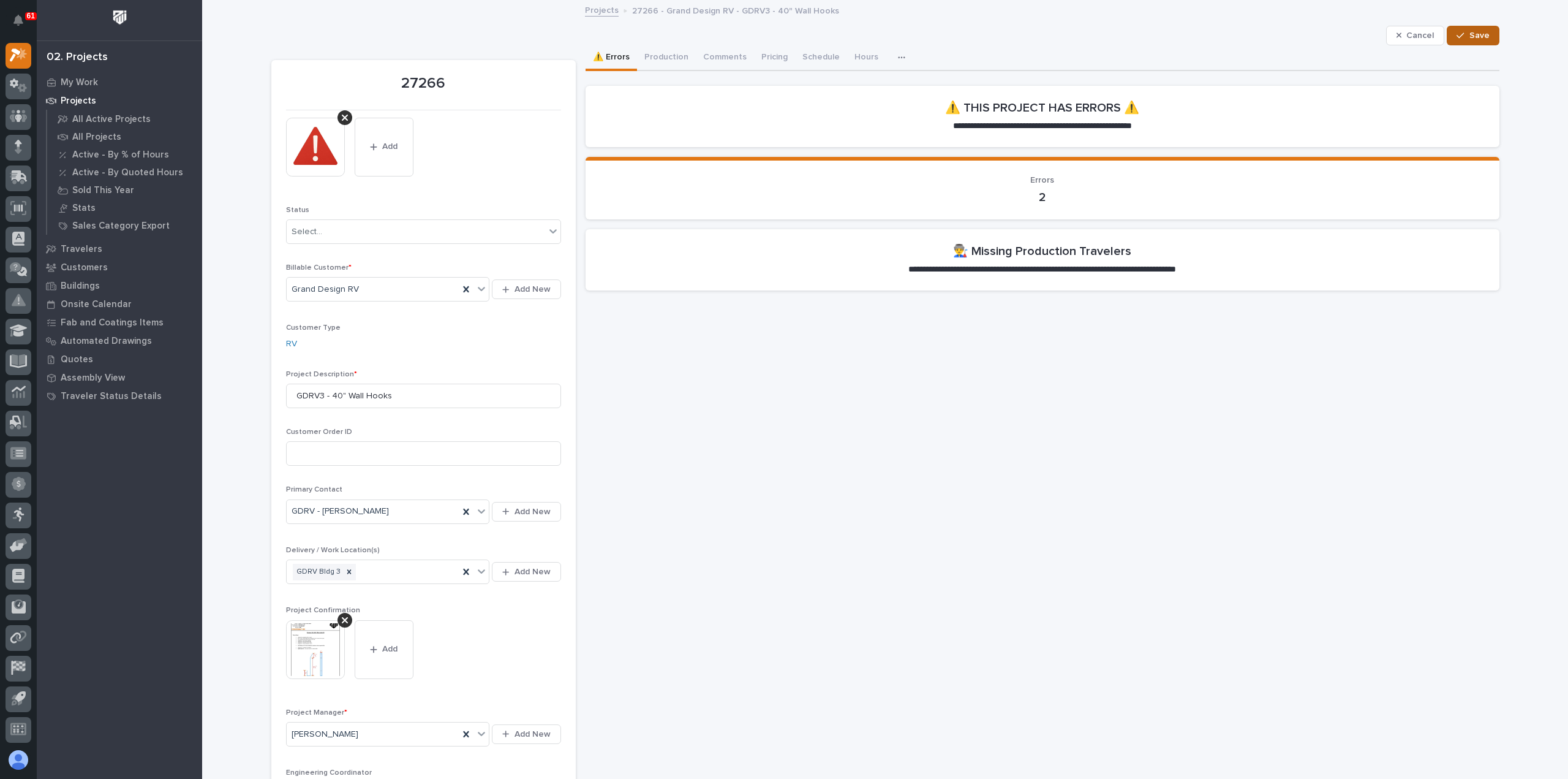
click at [1459, 35] on icon "button" at bounding box center [1460, 35] width 8 height 8
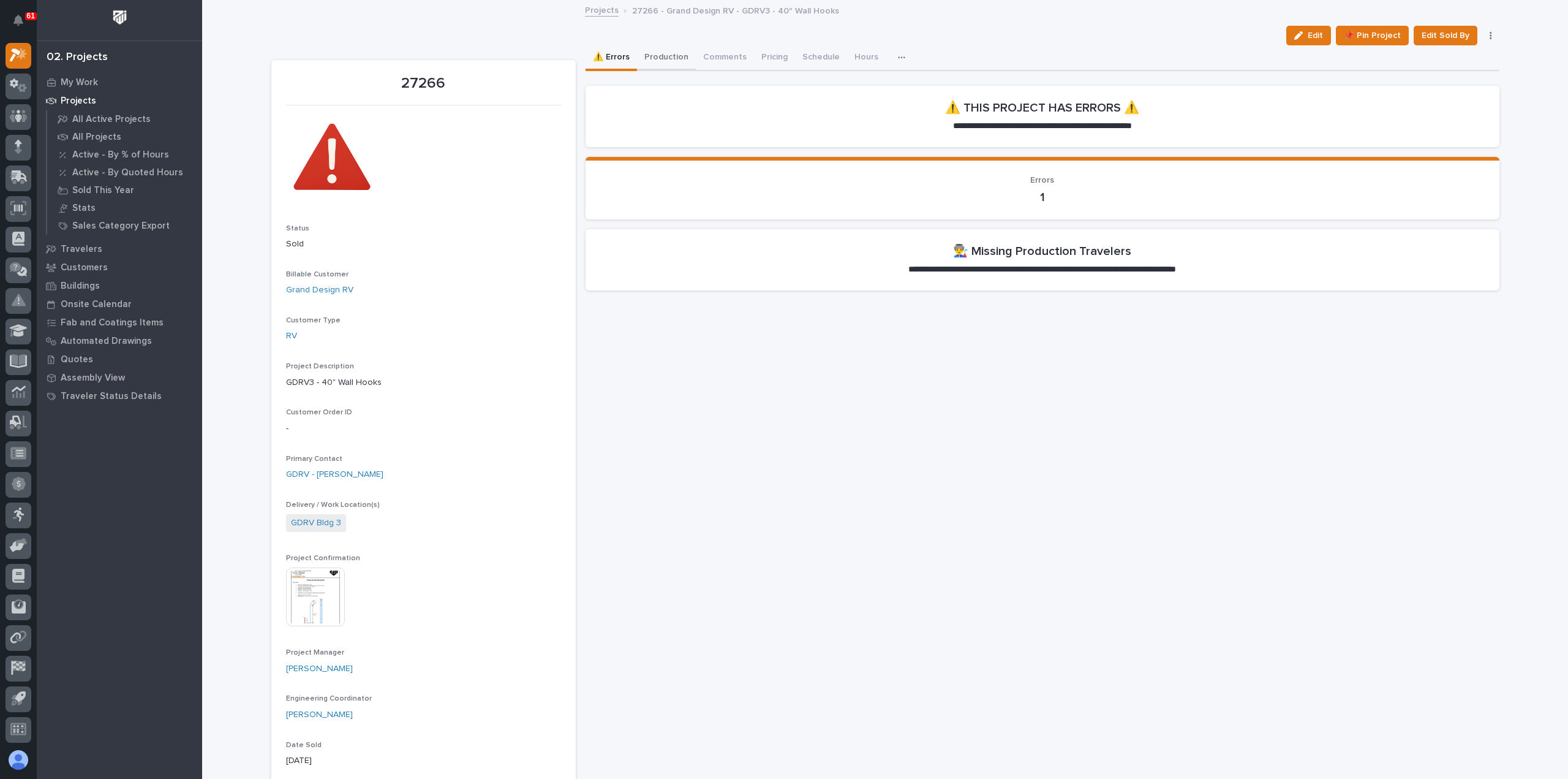
click at [651, 53] on button "Production" at bounding box center [666, 58] width 59 height 26
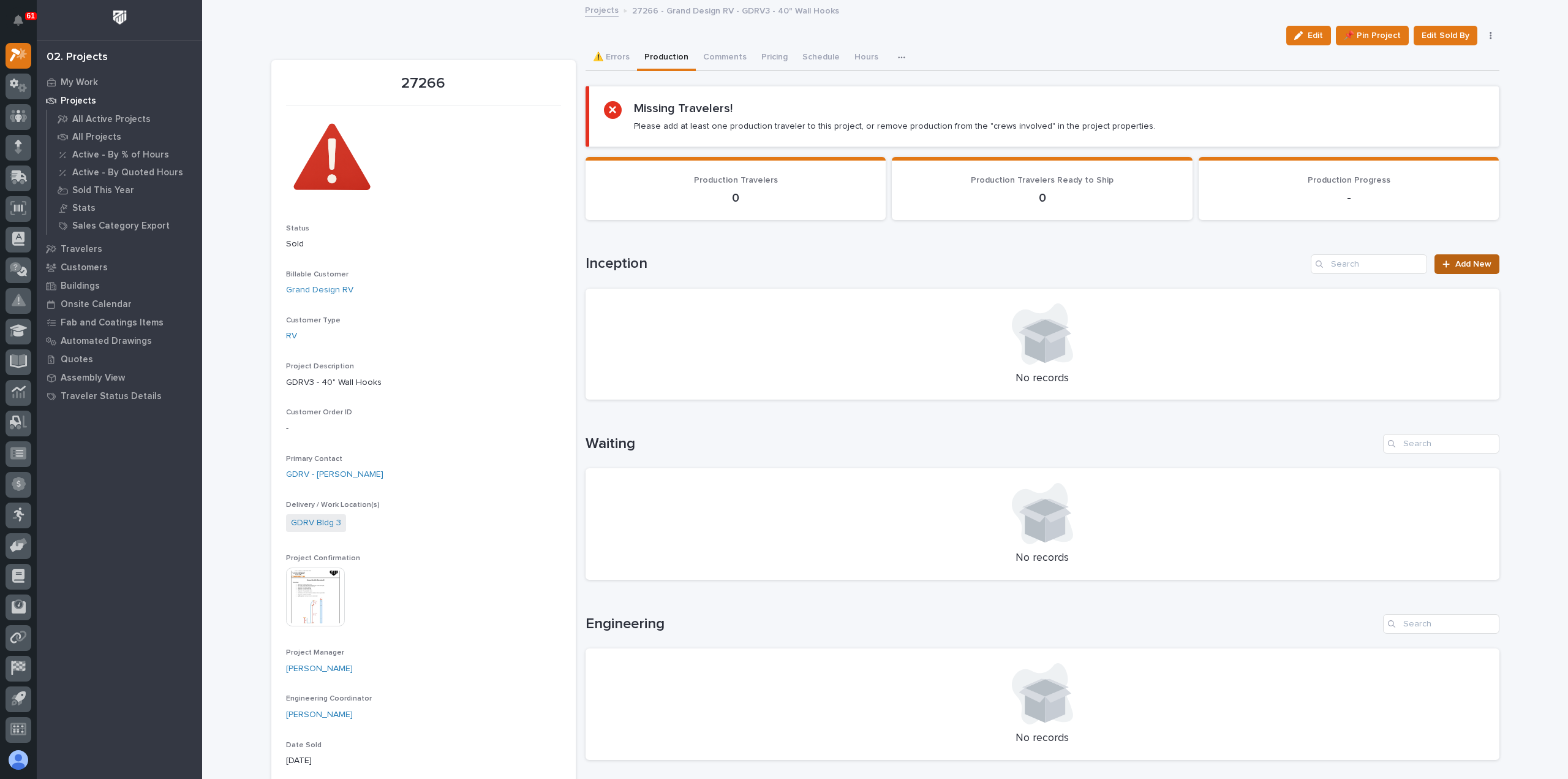
click at [1454, 258] on link "Add New" at bounding box center [1466, 264] width 64 height 20
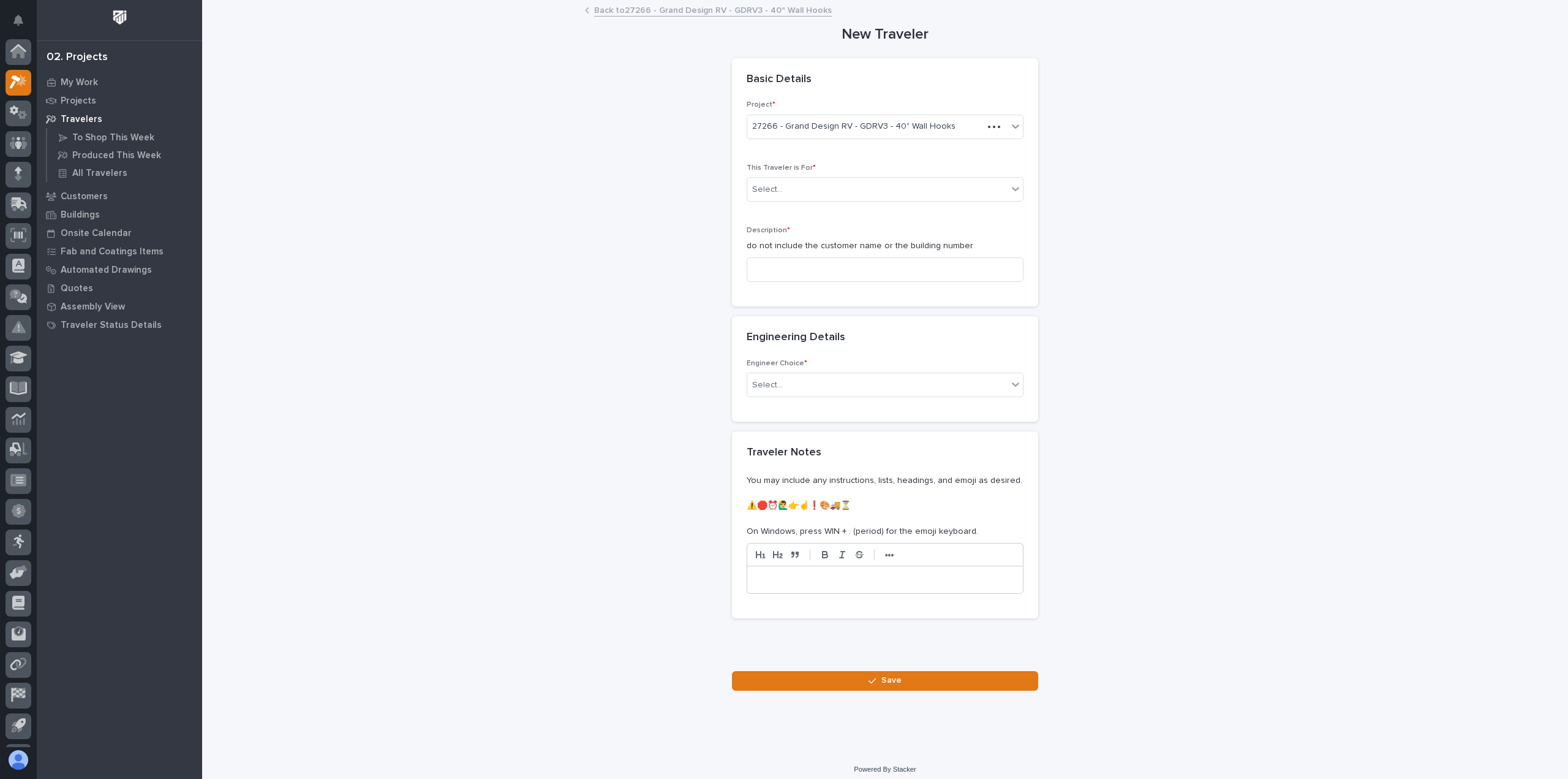
scroll to position [27, 0]
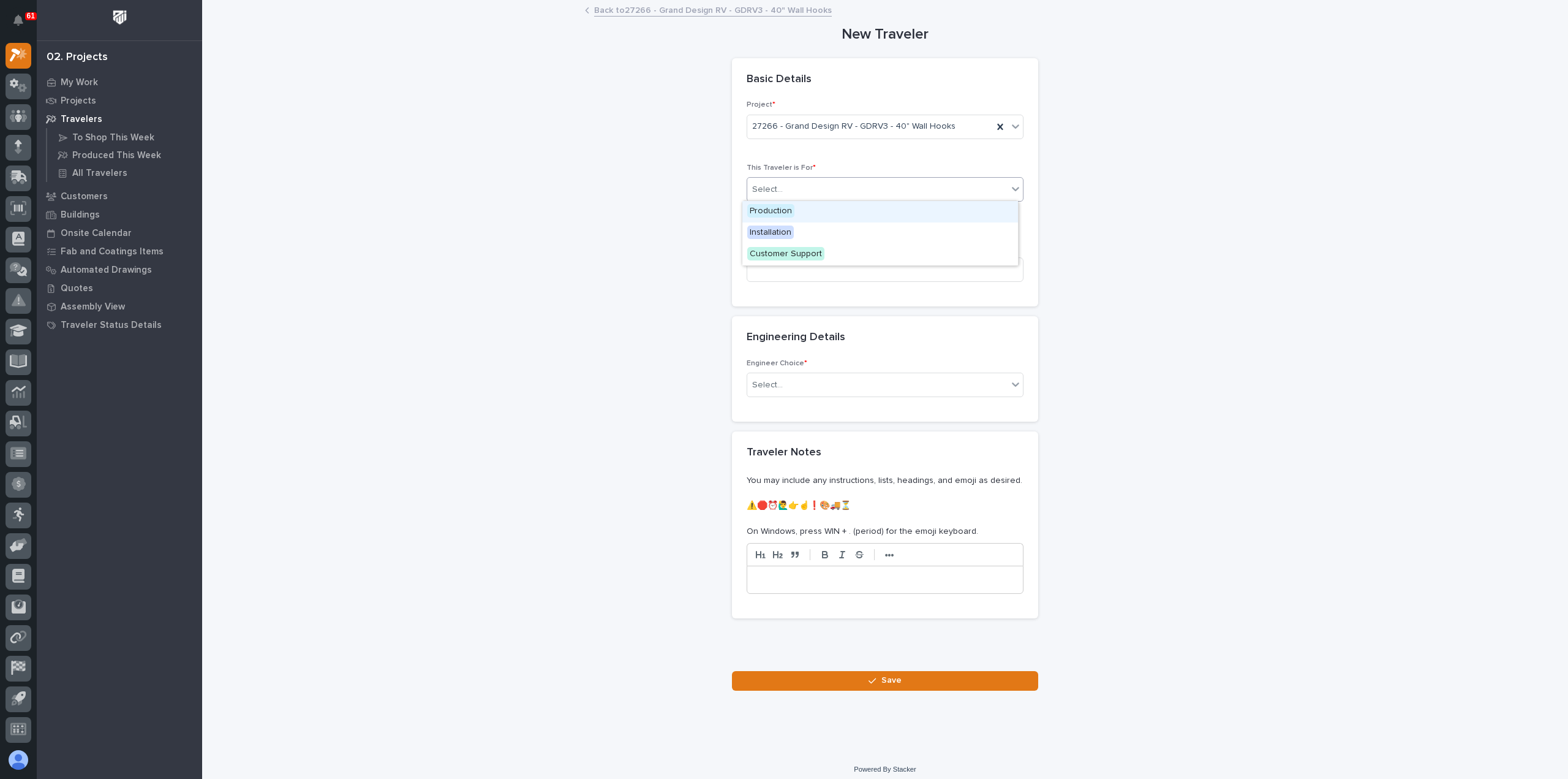
click at [803, 192] on div "Select..." at bounding box center [877, 190] width 260 height 20
click at [797, 213] on div "Production" at bounding box center [880, 212] width 275 height 21
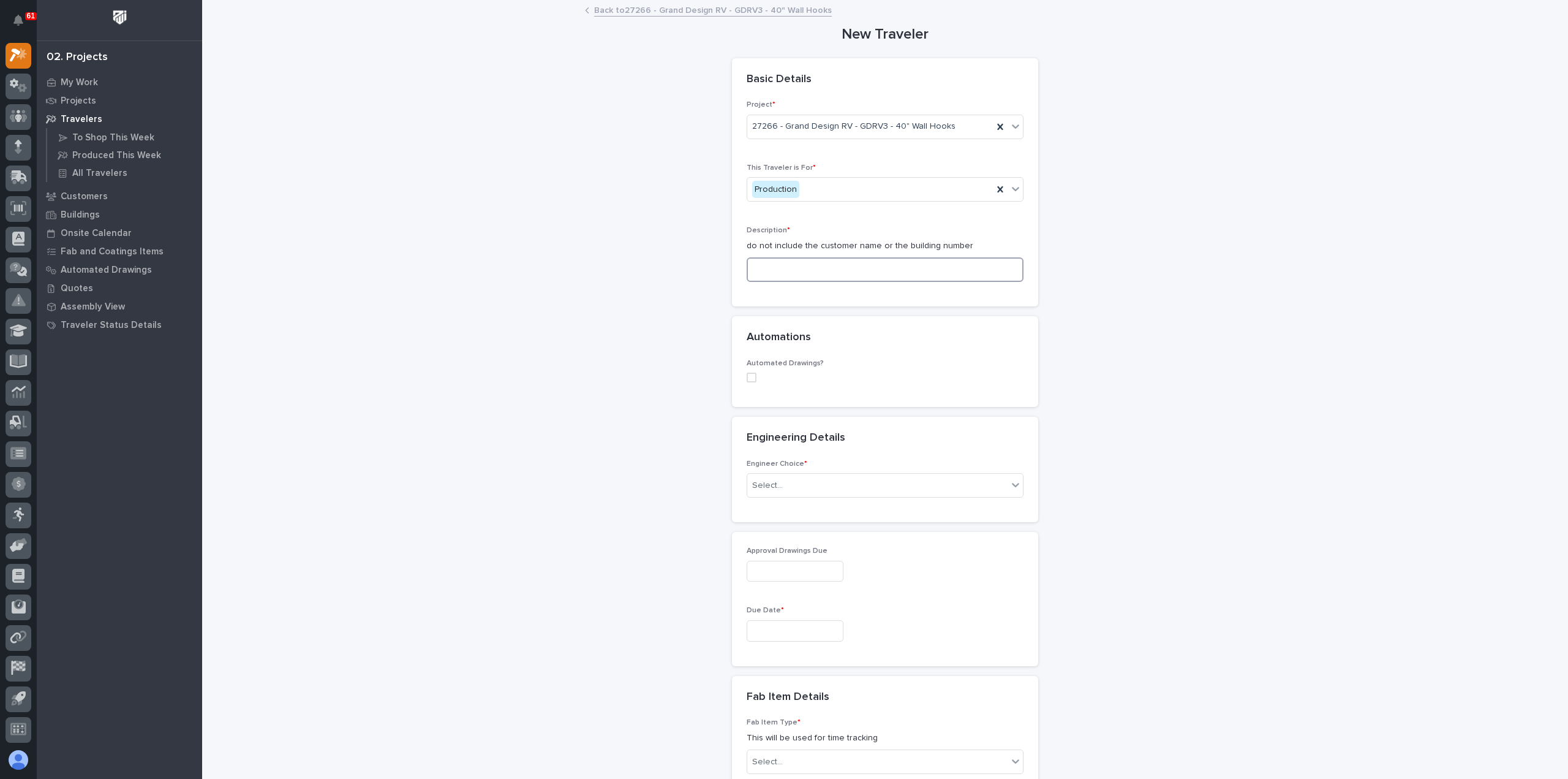
click at [809, 275] on input at bounding box center [885, 269] width 277 height 24
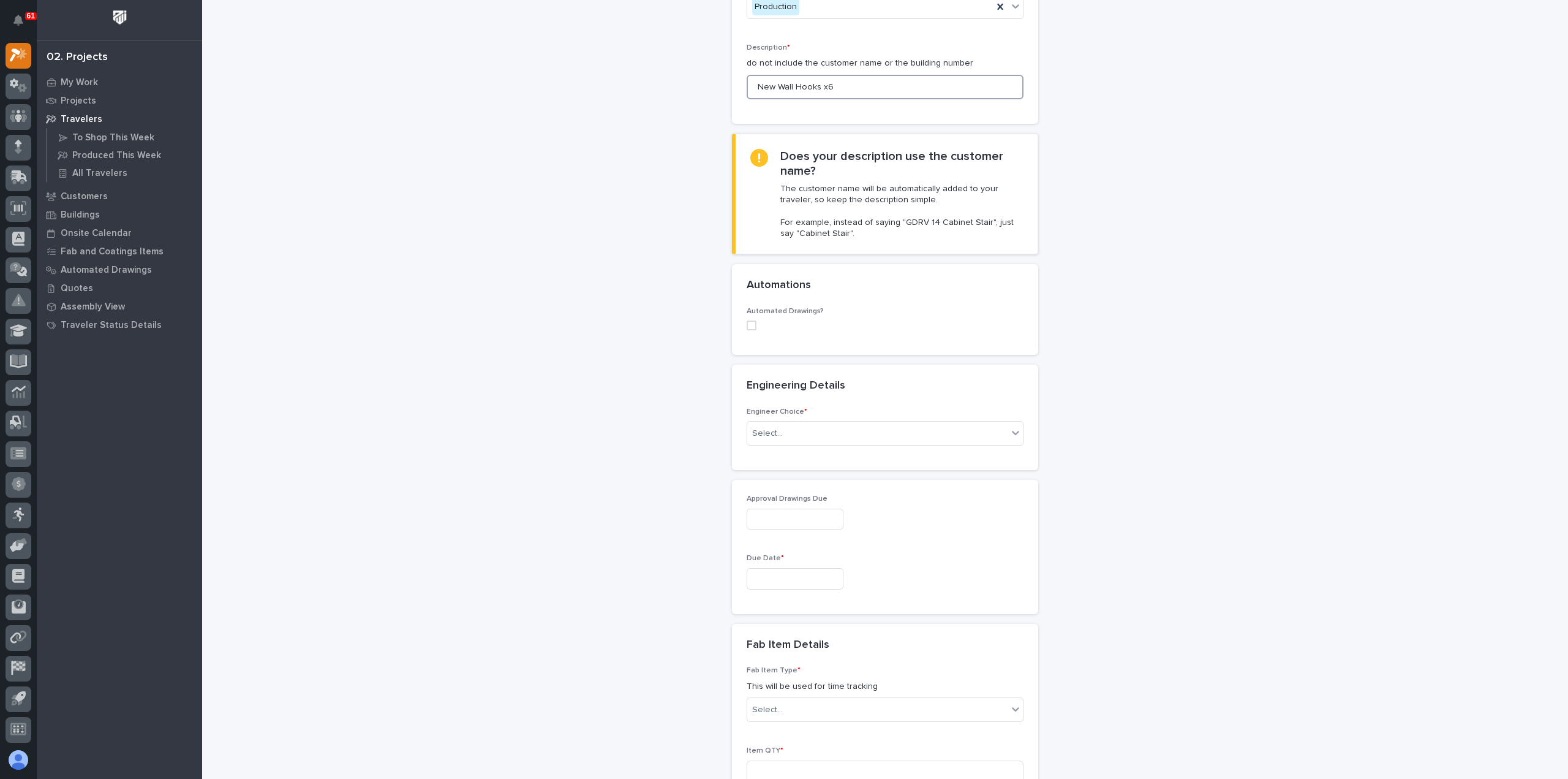
scroll to position [245, 0]
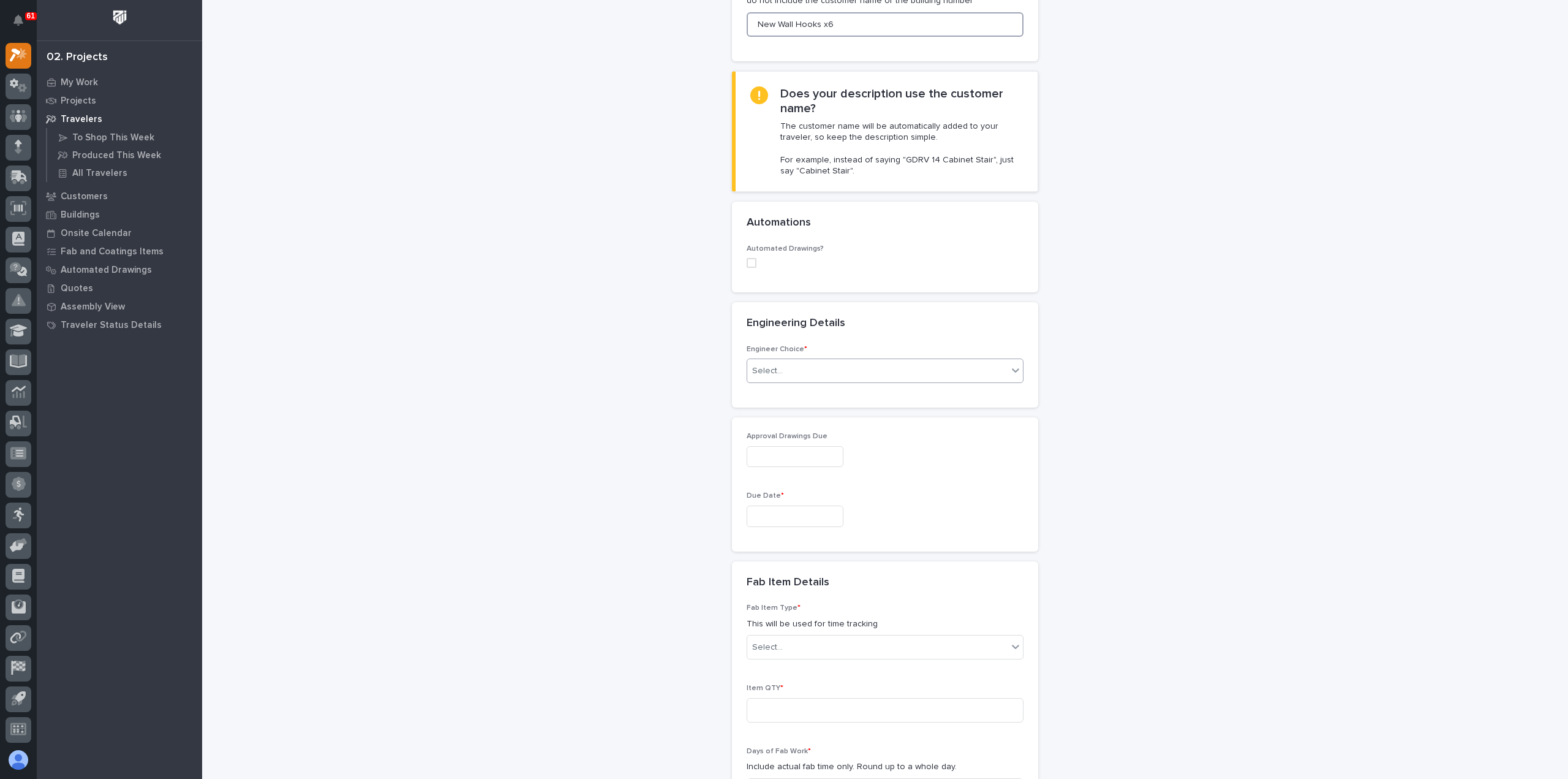
type input "New Wall Hooks x6"
click at [820, 373] on div "Select..." at bounding box center [877, 371] width 260 height 20
click at [828, 411] on div "I want my coordinator to choose an engineer" at bounding box center [880, 414] width 275 height 21
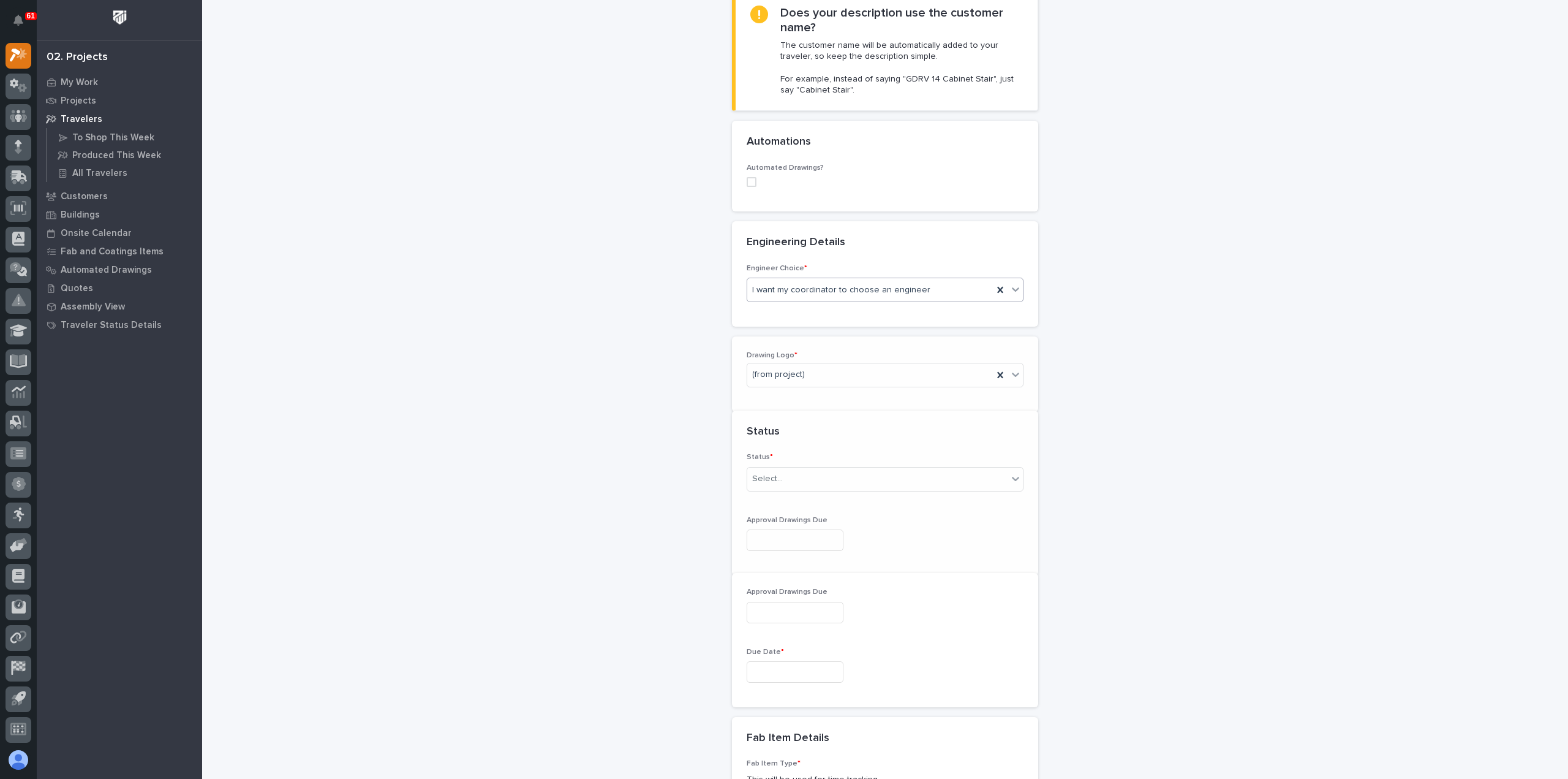
scroll to position [373, 0]
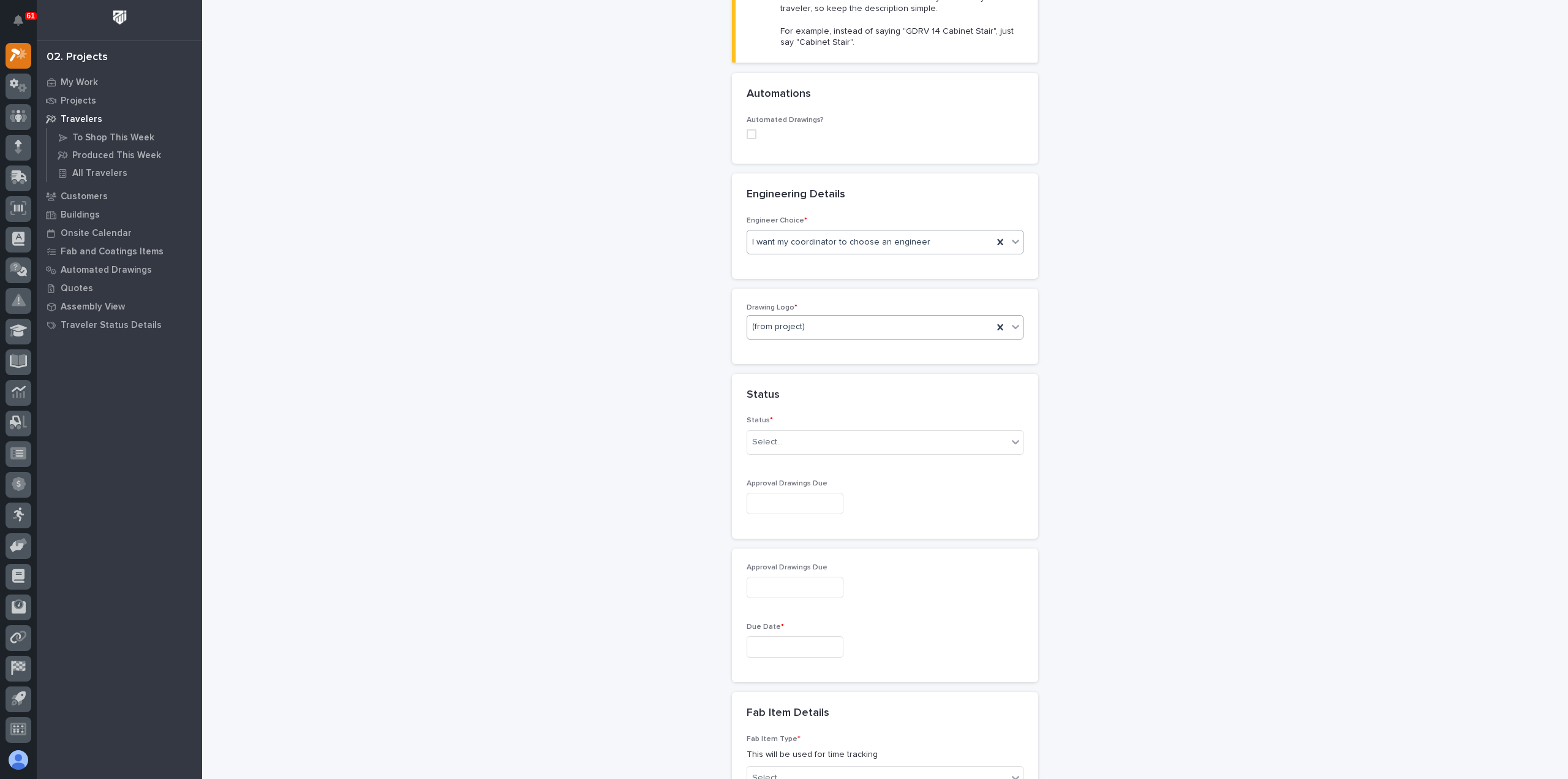
click at [815, 325] on div "(from project)" at bounding box center [870, 327] width 246 height 20
click at [800, 395] on div "PWI" at bounding box center [880, 390] width 275 height 21
click at [799, 448] on div "Select..." at bounding box center [877, 442] width 260 height 20
click at [798, 461] on div "Sold (no traveler printed)" at bounding box center [880, 463] width 275 height 21
click at [808, 503] on input "text" at bounding box center [795, 504] width 96 height 21
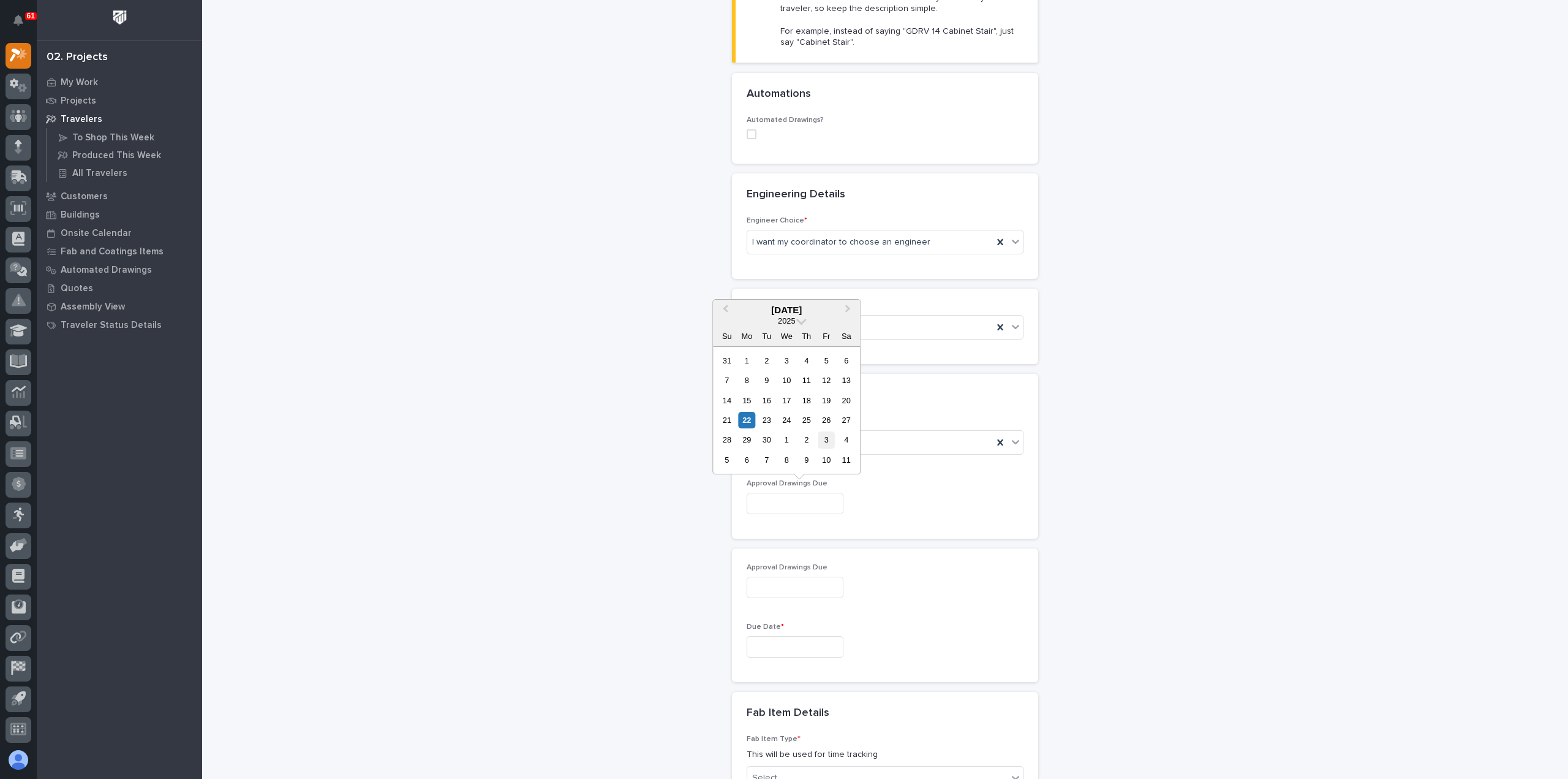
click at [828, 438] on div "3" at bounding box center [827, 440] width 17 height 17
type input "**********"
click at [808, 647] on input "text" at bounding box center [795, 647] width 96 height 21
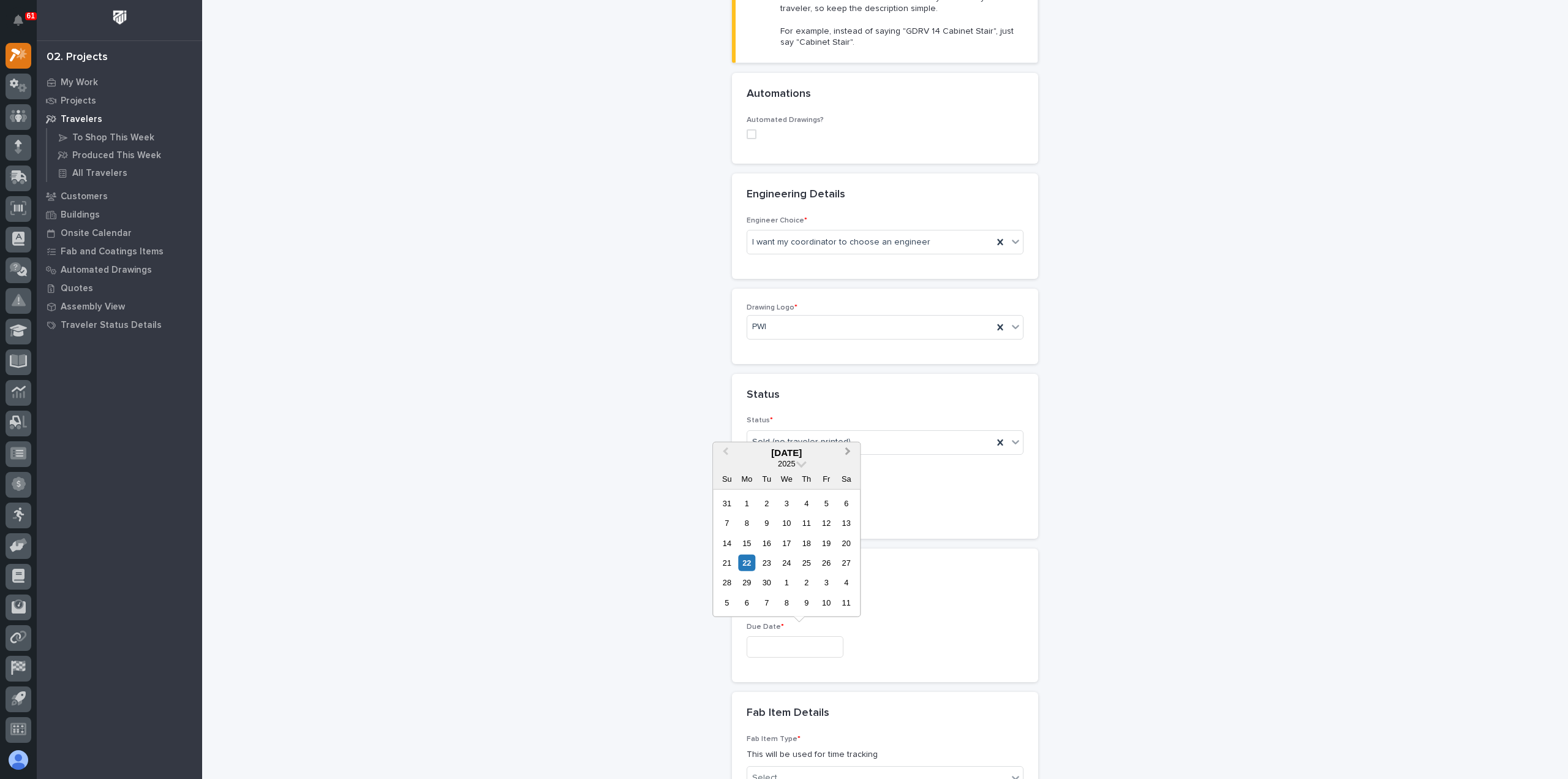
click at [847, 451] on span "Next Month" at bounding box center [847, 451] width 0 height 16
click at [828, 582] on div "31" at bounding box center [827, 582] width 17 height 17
type input "**********"
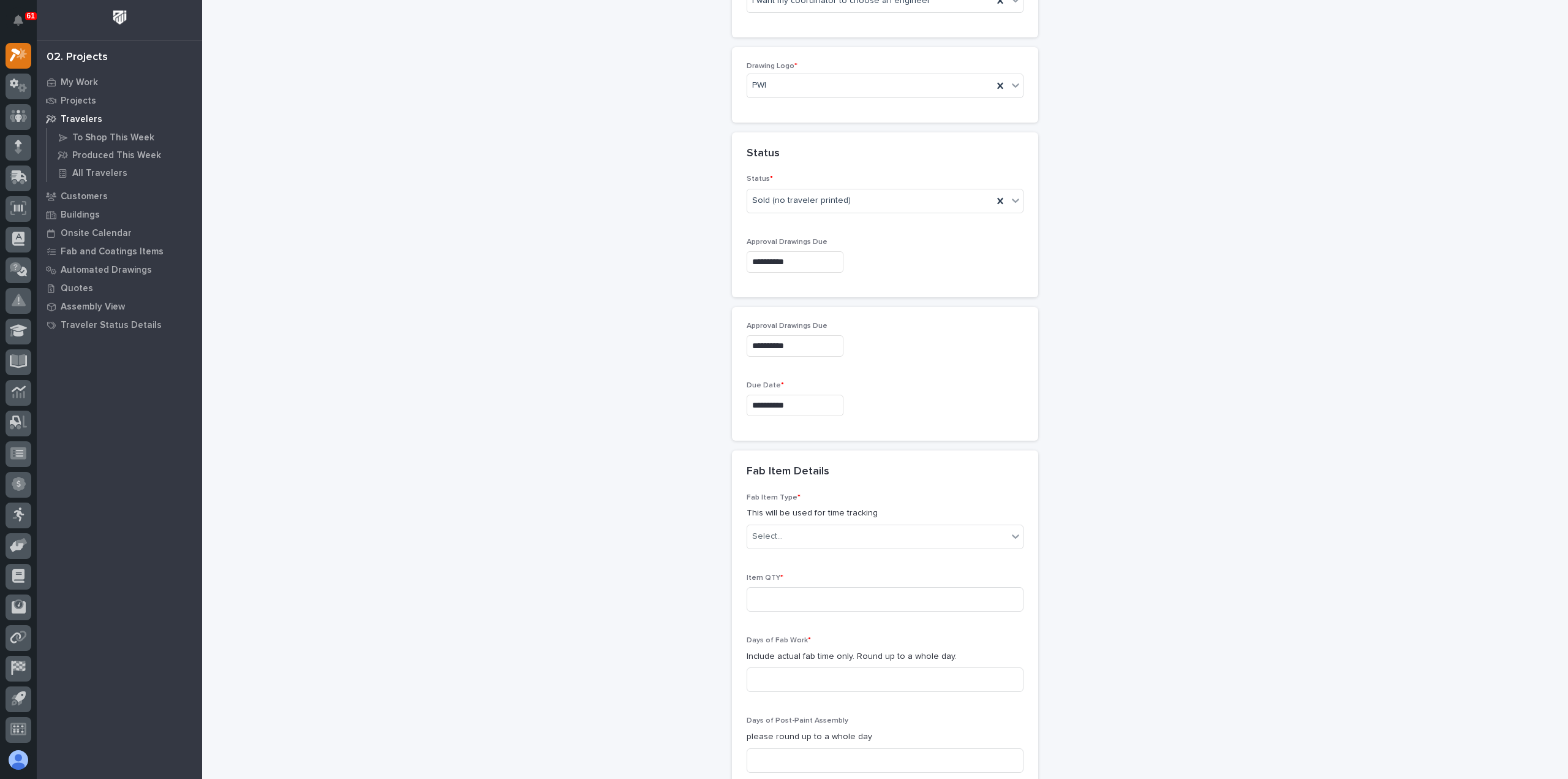
scroll to position [680, 0]
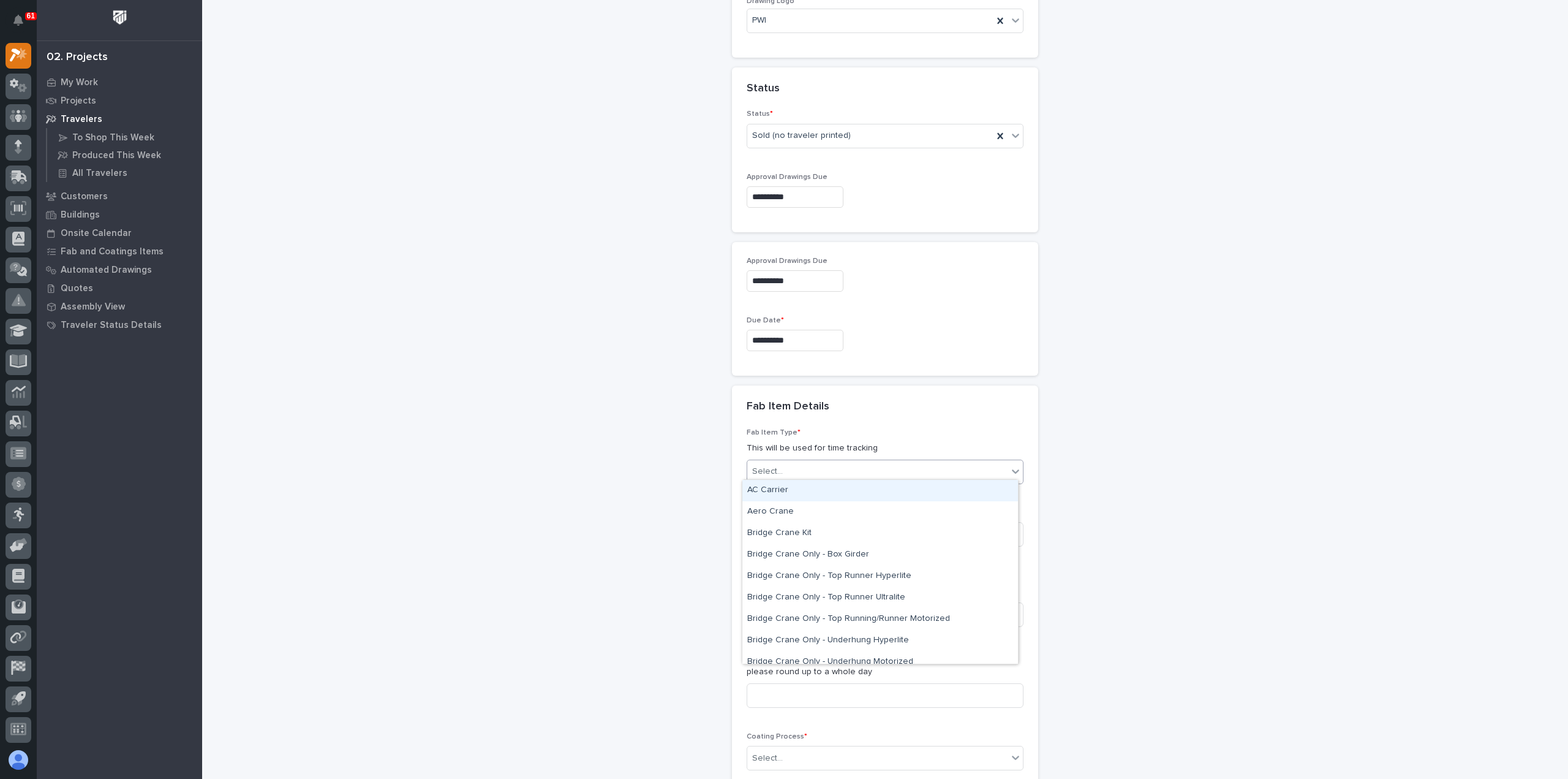
click at [819, 469] on div "Select..." at bounding box center [877, 471] width 260 height 20
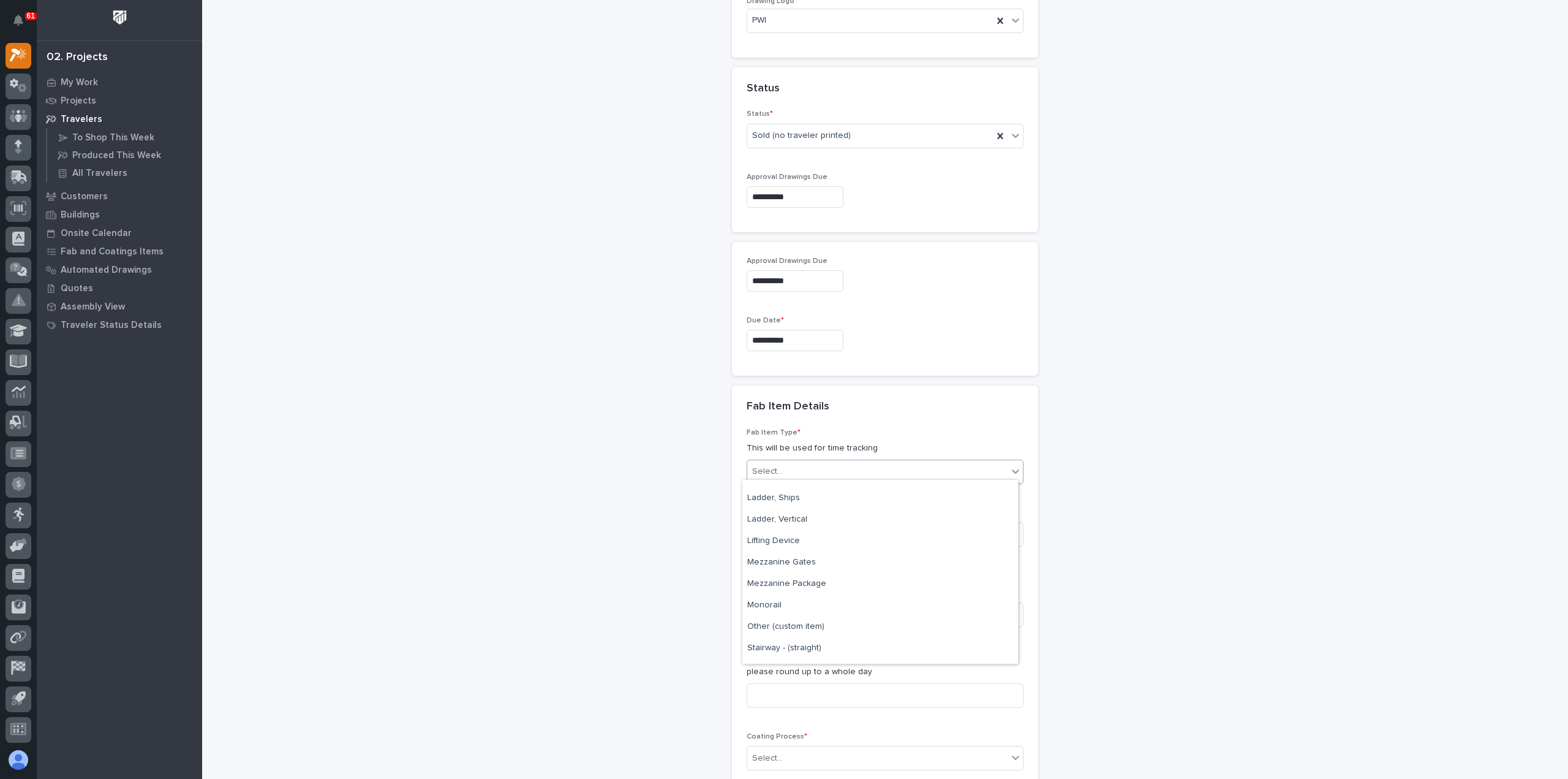
scroll to position [552, 0]
click at [837, 546] on div "Lifting Device" at bounding box center [880, 539] width 275 height 21
click at [834, 533] on input at bounding box center [885, 534] width 277 height 24
type input "6"
click at [818, 616] on input at bounding box center [885, 614] width 277 height 24
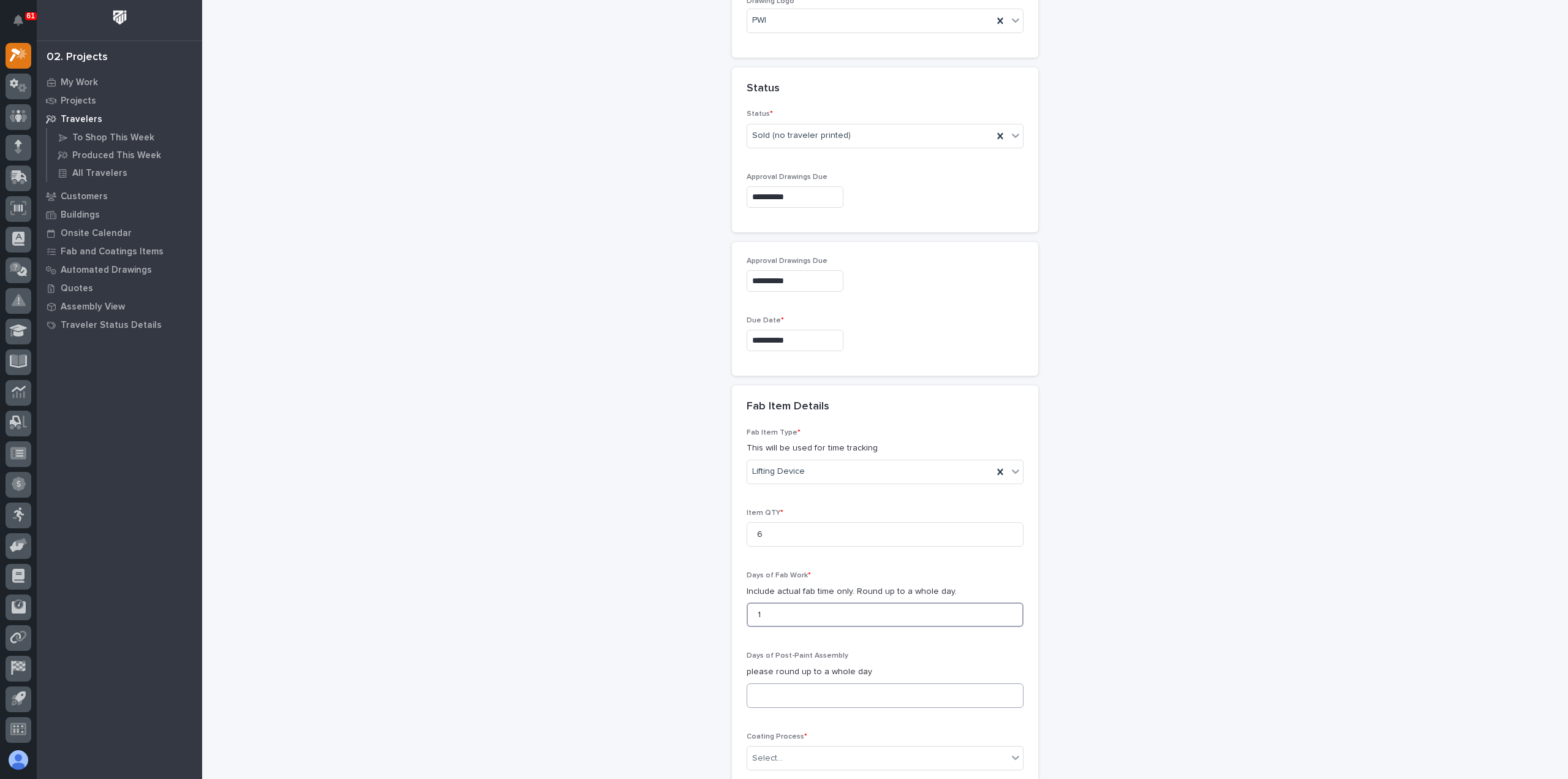
type input "1"
click at [837, 690] on input at bounding box center [885, 696] width 277 height 24
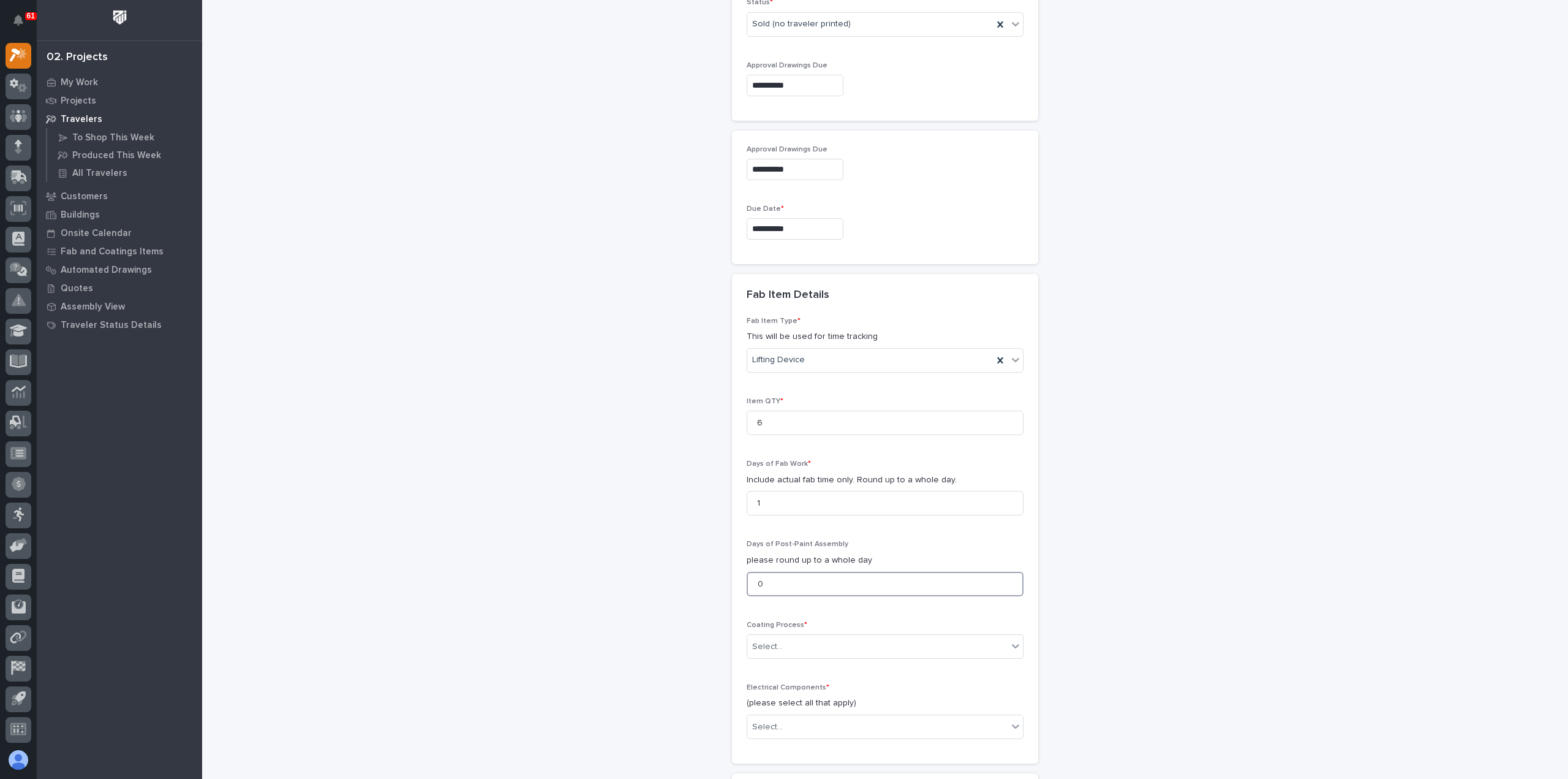
scroll to position [864, 0]
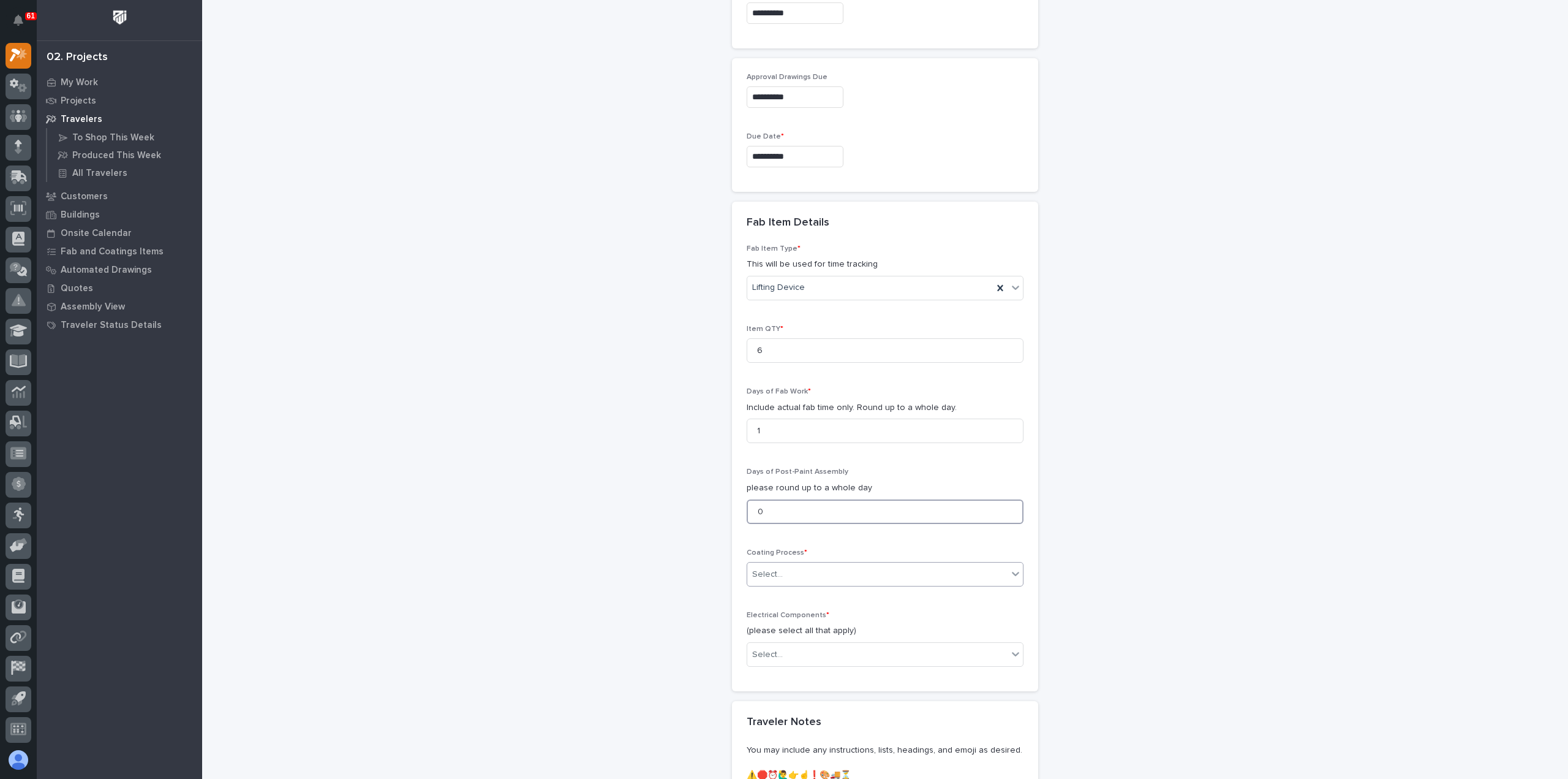
type input "0"
click at [807, 564] on div "Select..." at bounding box center [877, 574] width 260 height 20
drag, startPoint x: 812, startPoint y: 601, endPoint x: 815, endPoint y: 614, distance: 13.3
click at [815, 614] on div "In-House Paint/Powder" at bounding box center [880, 614] width 275 height 21
click at [825, 653] on div "Select..." at bounding box center [877, 654] width 260 height 20
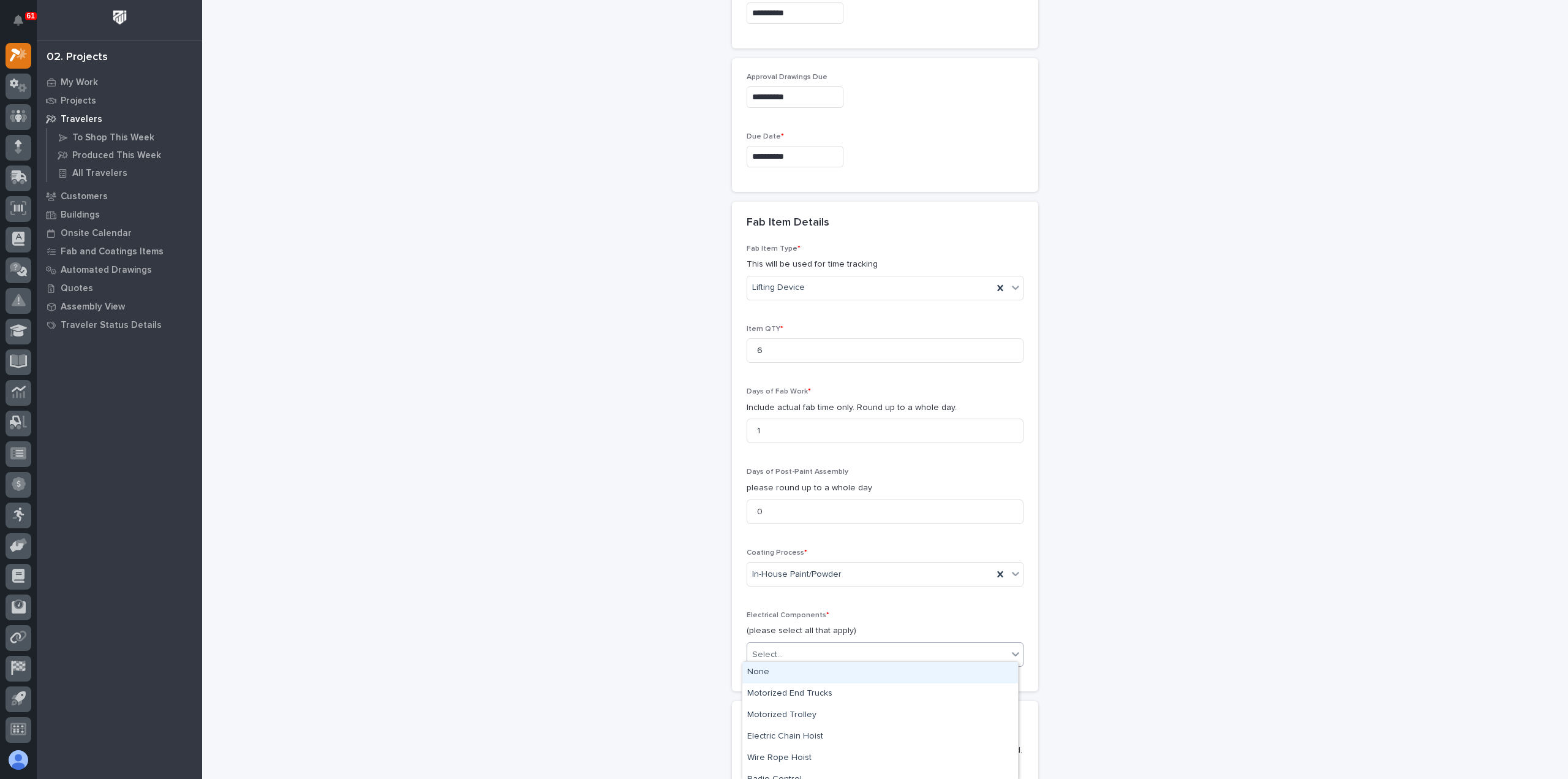
click at [823, 675] on div "None" at bounding box center [880, 673] width 275 height 21
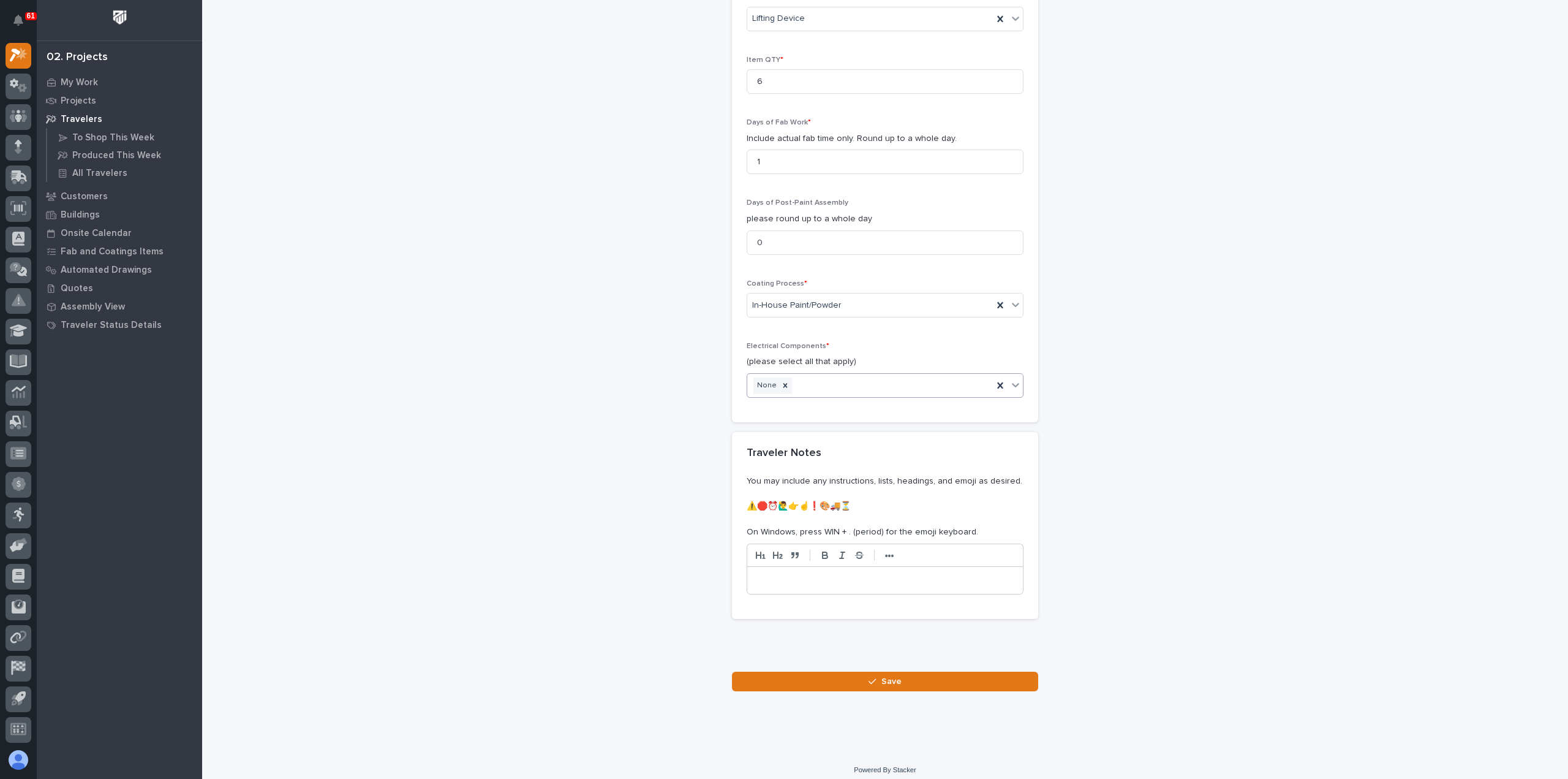
scroll to position [1135, 0]
click at [875, 675] on div "button" at bounding box center [874, 679] width 12 height 8
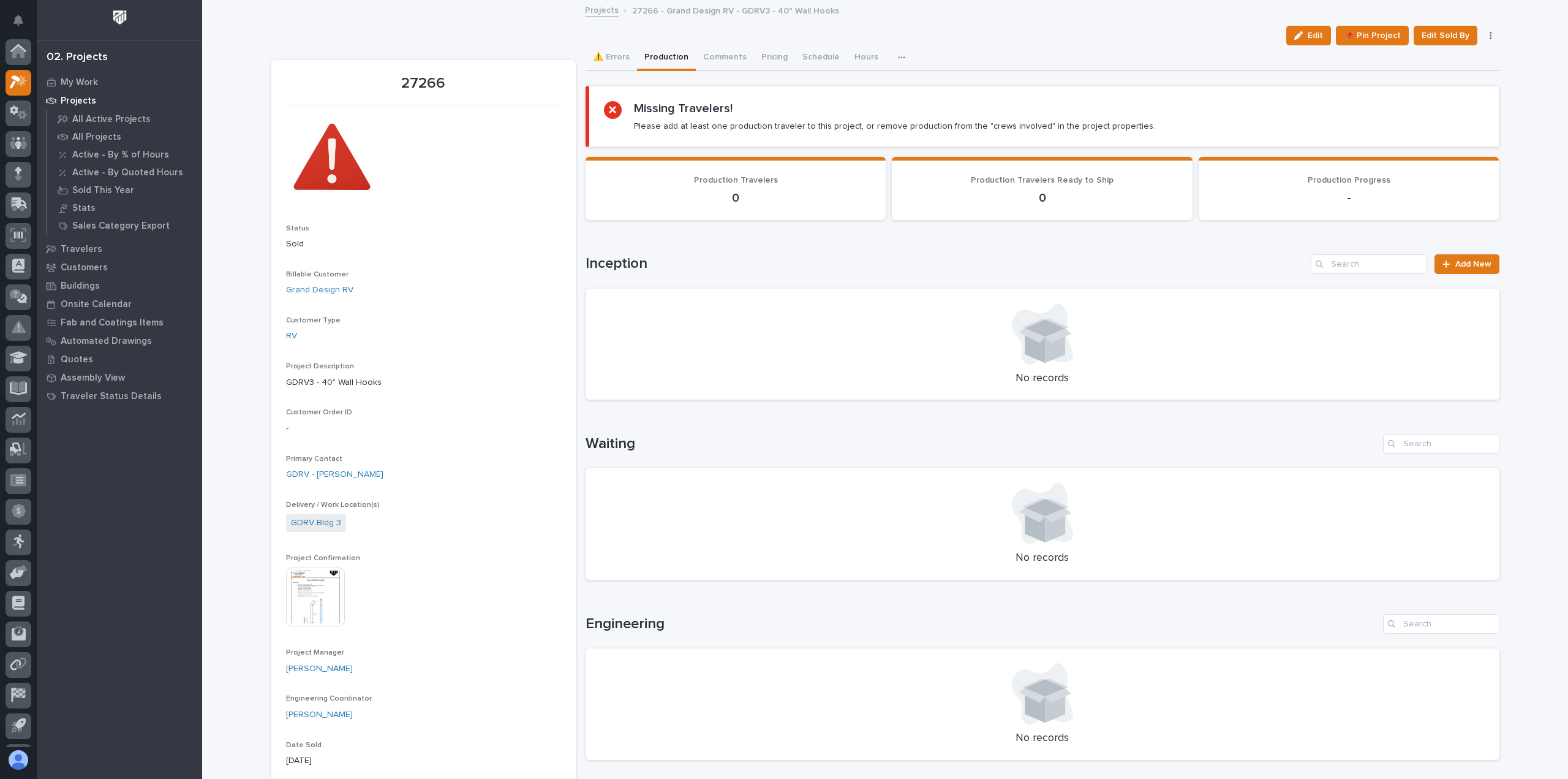
scroll to position [27, 0]
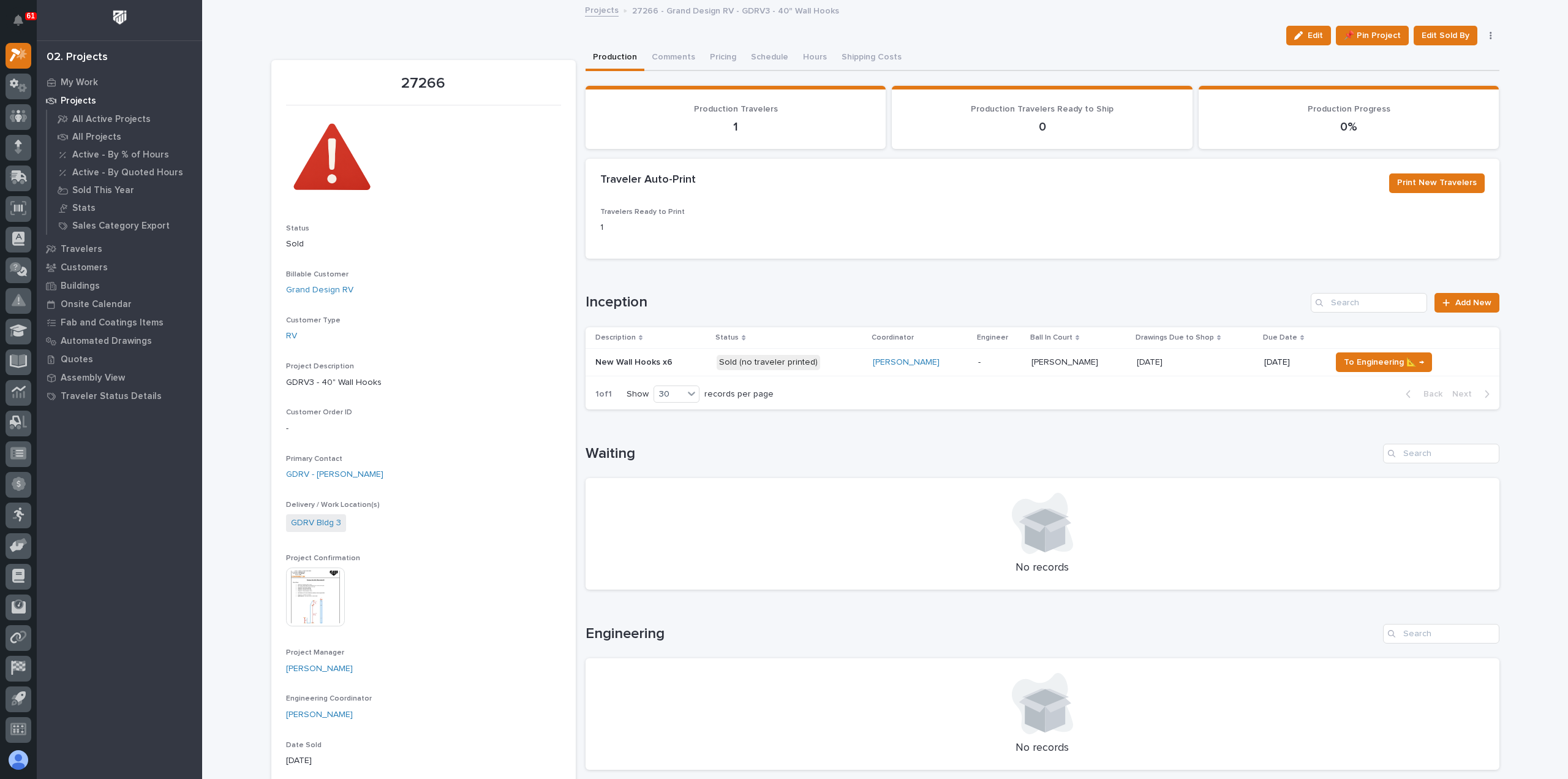
click at [840, 367] on p "Sold (no traveler printed)" at bounding box center [789, 363] width 146 height 15
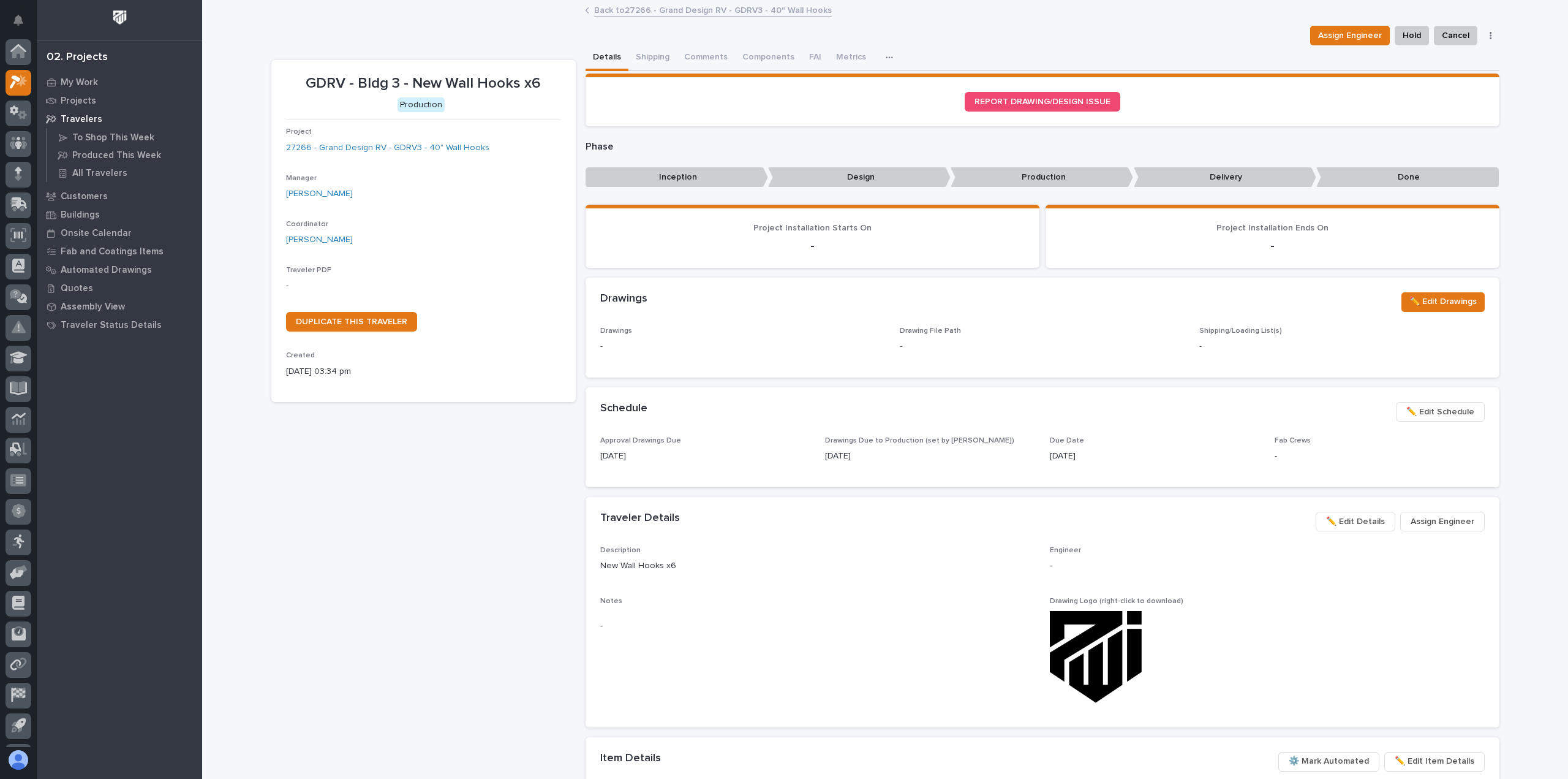
scroll to position [27, 0]
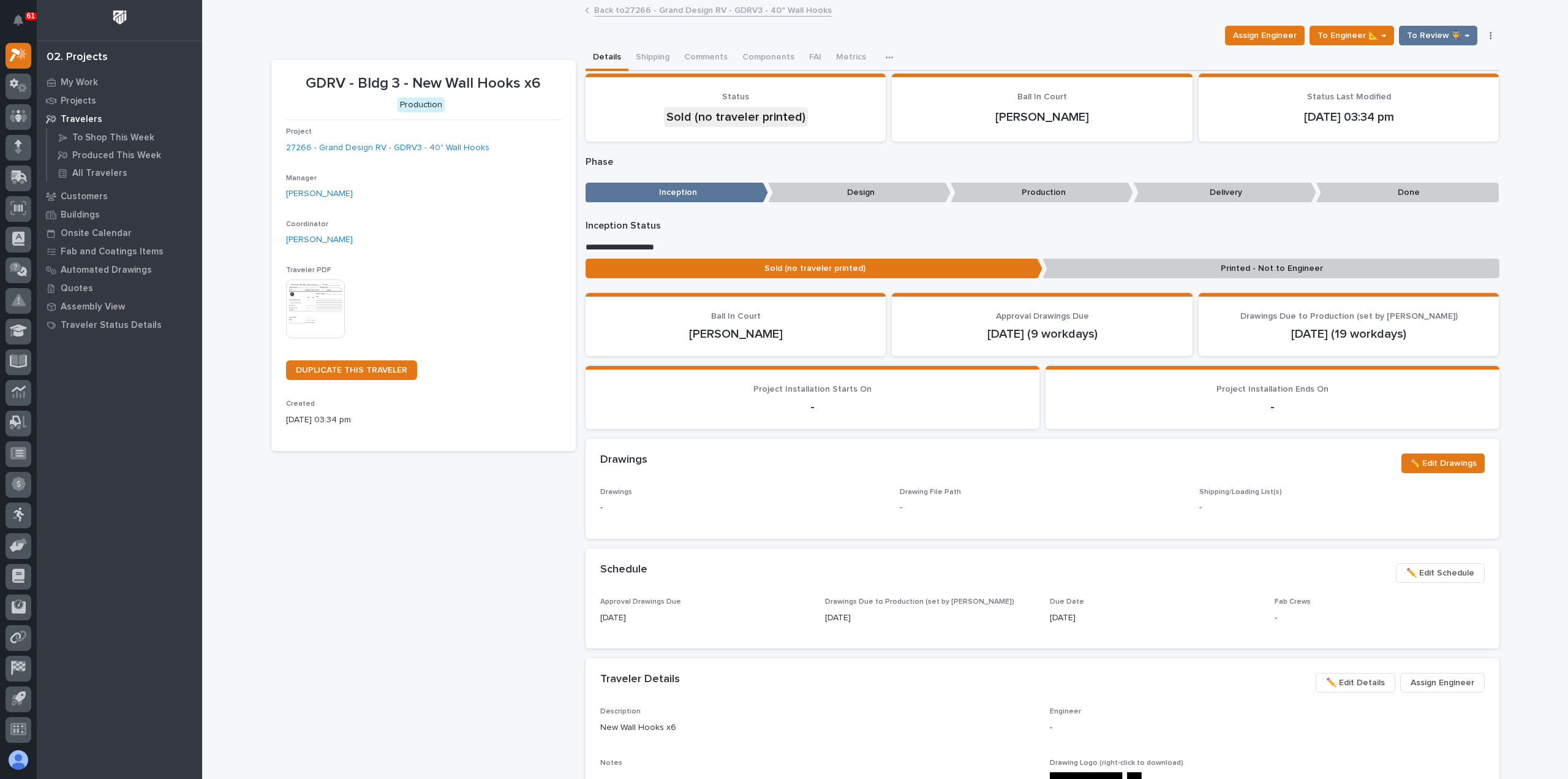
click at [317, 302] on img at bounding box center [315, 308] width 59 height 59
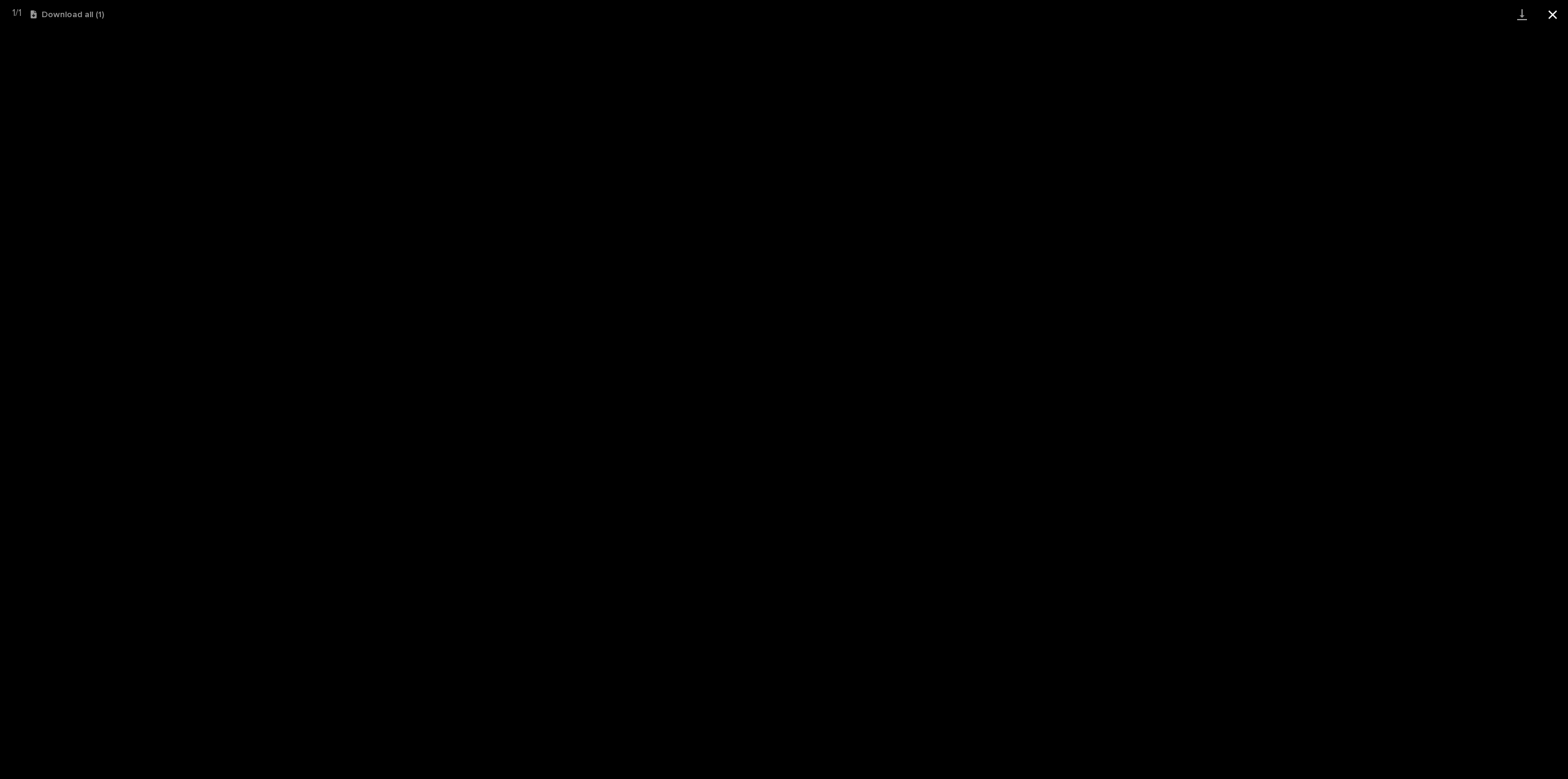
click at [1553, 11] on button "Close gallery" at bounding box center [1552, 15] width 31 height 29
